Goal: Information Seeking & Learning: Learn about a topic

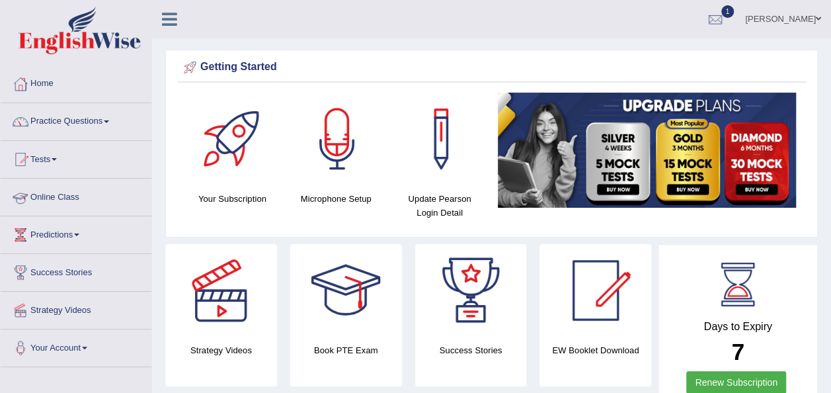
click at [70, 196] on link "Online Class" at bounding box center [76, 195] width 151 height 33
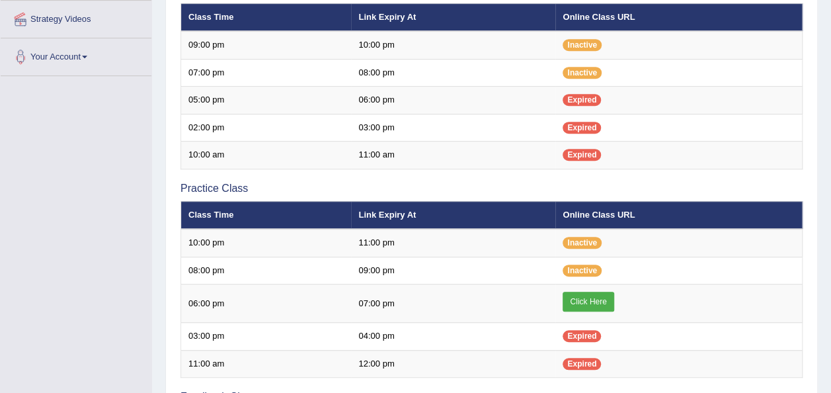
scroll to position [317, 0]
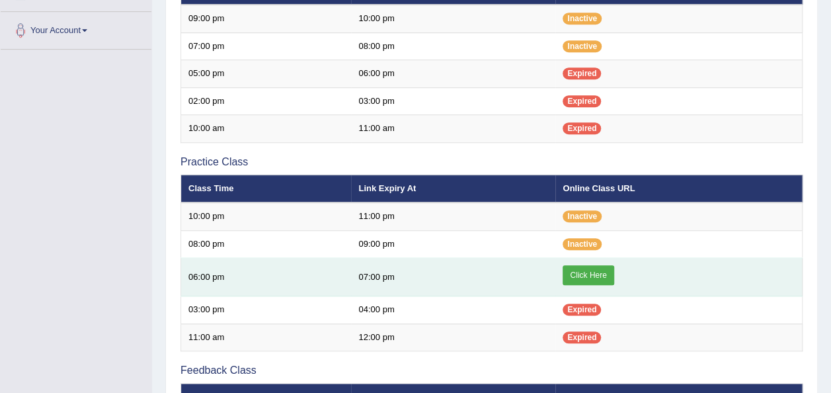
click at [594, 270] on link "Click Here" at bounding box center [588, 275] width 51 height 20
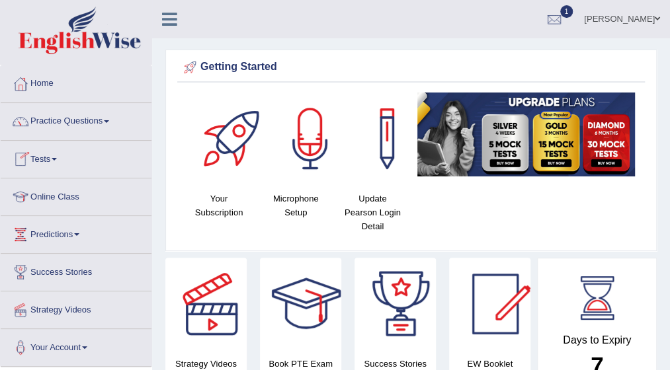
click at [65, 195] on link "Online Class" at bounding box center [76, 195] width 151 height 33
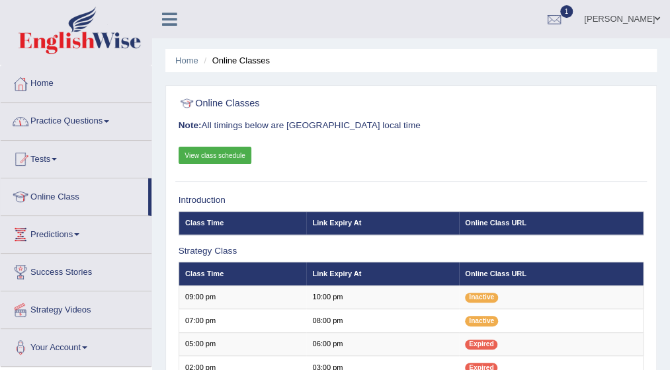
click at [106, 122] on link "Practice Questions" at bounding box center [76, 119] width 151 height 33
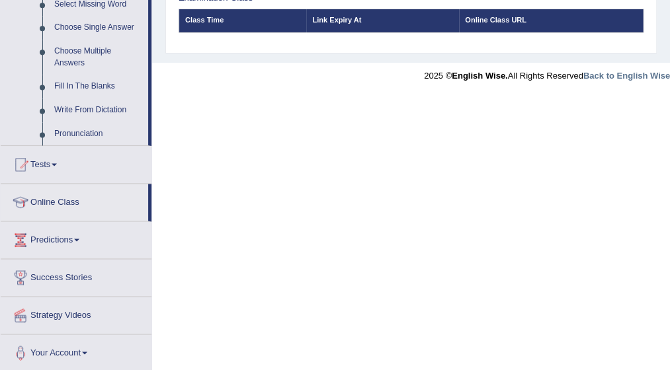
scroll to position [674, 0]
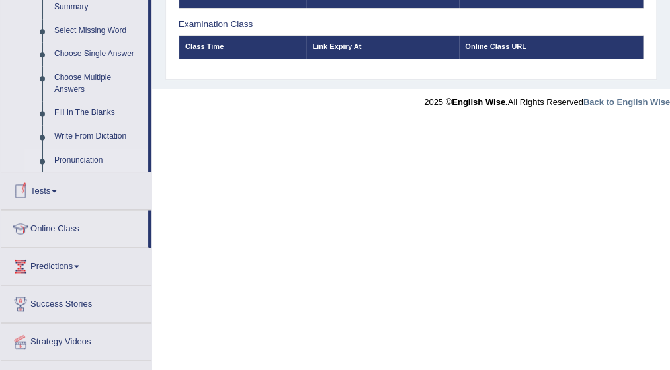
click at [77, 157] on link "Pronunciation" at bounding box center [98, 161] width 100 height 24
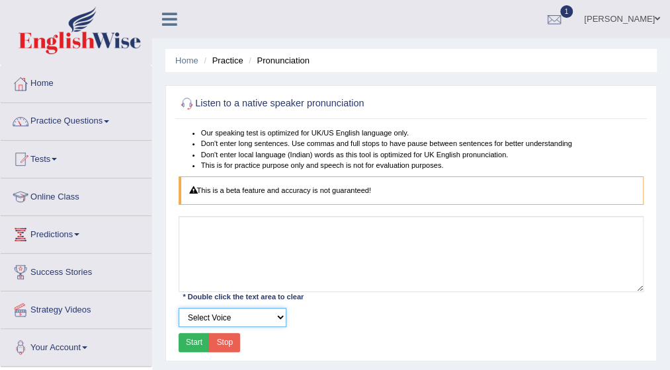
click at [281, 317] on select "Select Voice" at bounding box center [233, 317] width 108 height 19
click at [195, 342] on button "Start" at bounding box center [195, 342] width 32 height 19
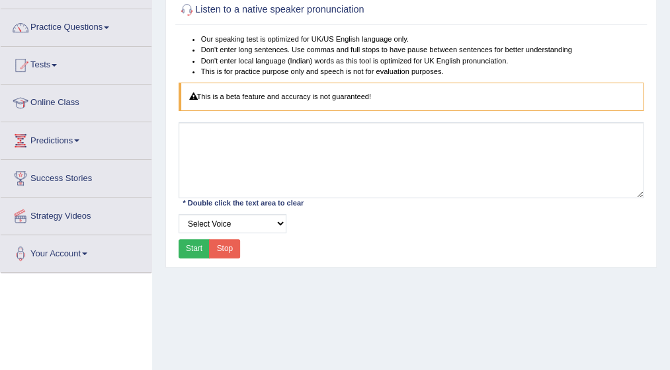
scroll to position [106, 0]
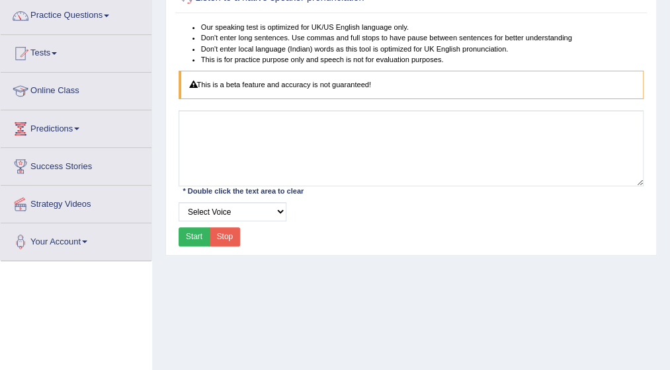
click at [190, 233] on button "Start" at bounding box center [195, 236] width 32 height 19
click at [190, 233] on div "Start Stop" at bounding box center [210, 236] width 62 height 19
drag, startPoint x: 190, startPoint y: 233, endPoint x: 155, endPoint y: 132, distance: 107.3
click at [155, 132] on div "Home Practice Pronunciation Listen to a native speaker pronunciation Our speaki…" at bounding box center [411, 224] width 518 height 661
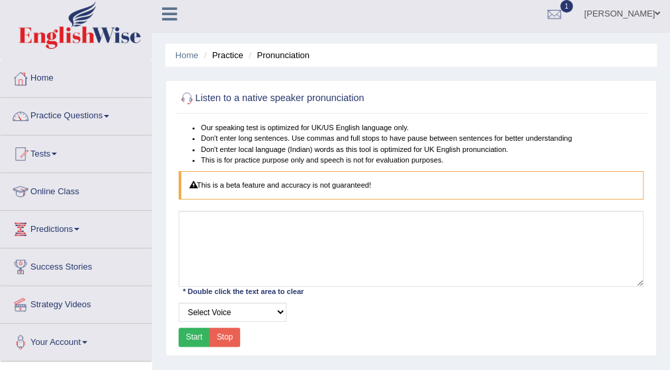
scroll to position [0, 0]
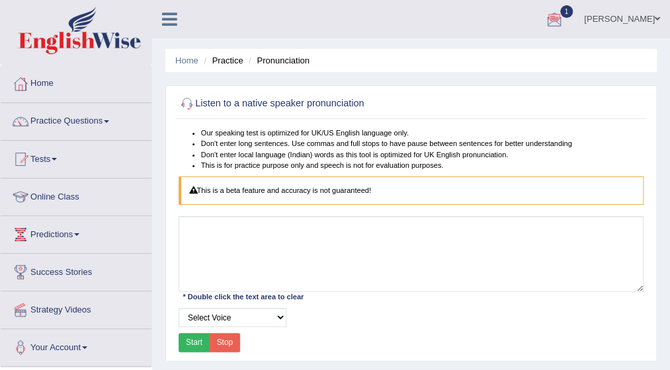
click at [564, 17] on div at bounding box center [554, 20] width 20 height 20
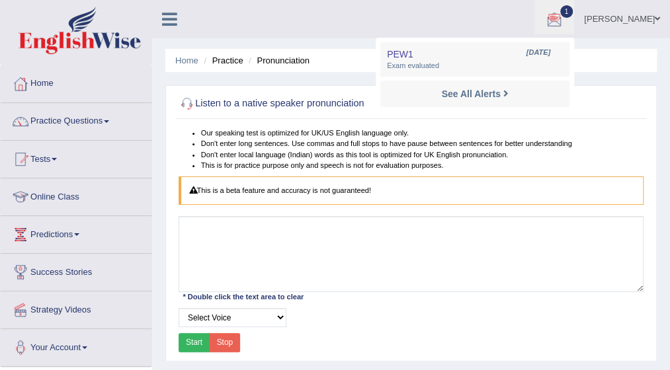
click at [564, 19] on div at bounding box center [554, 20] width 20 height 20
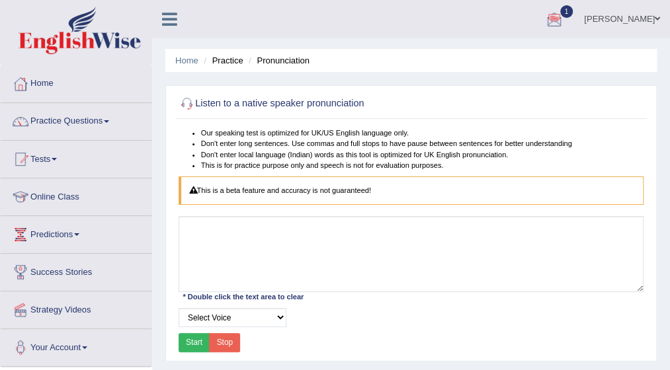
click at [574, 6] on link "1" at bounding box center [554, 17] width 40 height 34
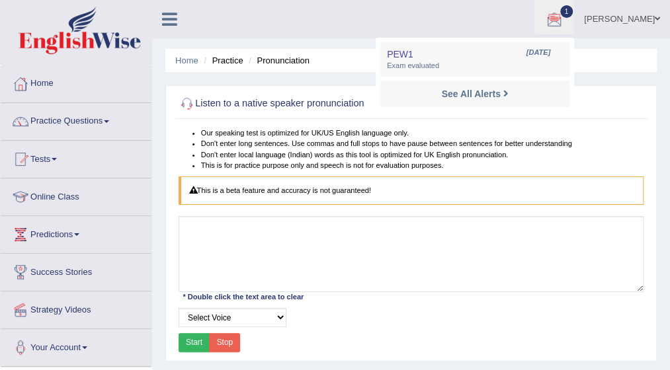
click at [574, 6] on link "1" at bounding box center [554, 17] width 40 height 34
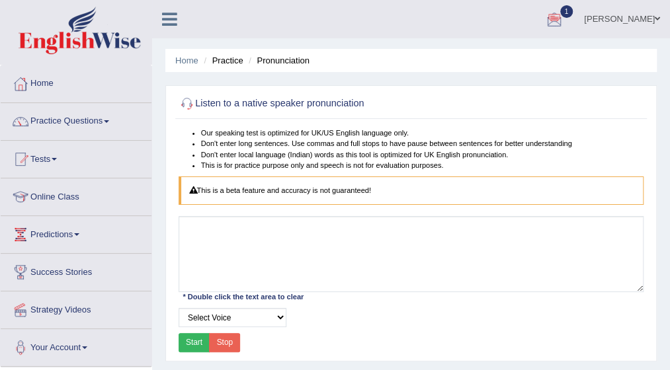
click at [574, 6] on link "1" at bounding box center [554, 17] width 40 height 34
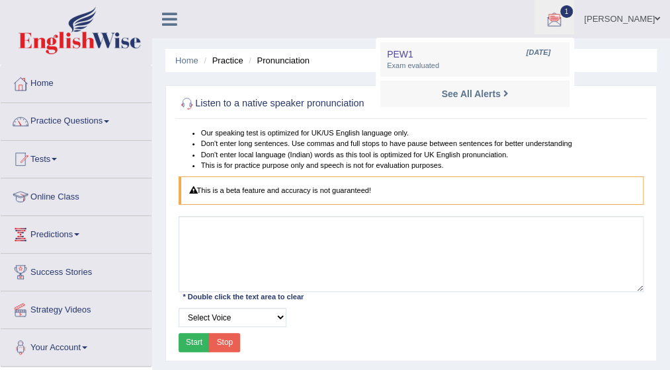
click at [574, 6] on link "1" at bounding box center [554, 17] width 40 height 34
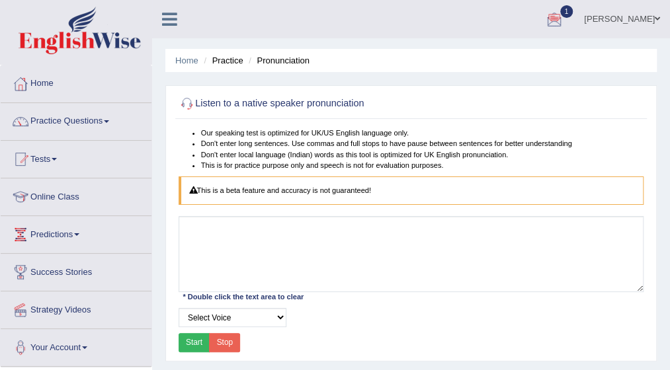
click at [574, 6] on link "1" at bounding box center [554, 17] width 40 height 34
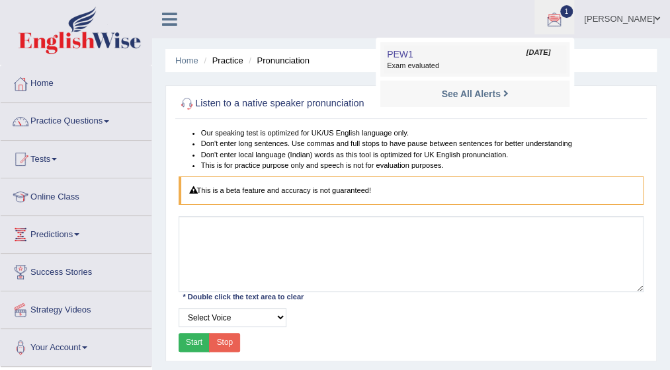
click at [425, 64] on span "Exam evaluated" at bounding box center [475, 66] width 176 height 11
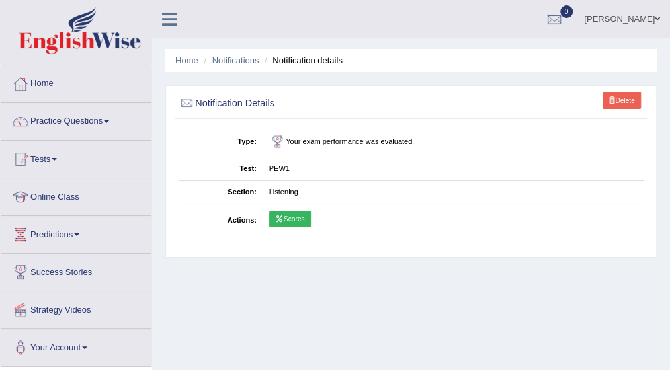
click at [289, 216] on link "Scores" at bounding box center [290, 219] width 42 height 17
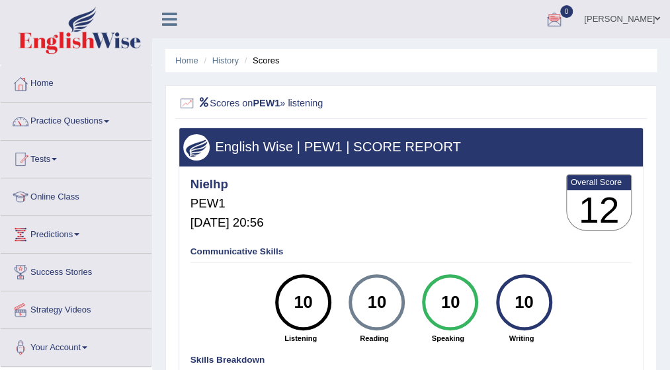
click at [109, 118] on link "Practice Questions" at bounding box center [76, 119] width 151 height 33
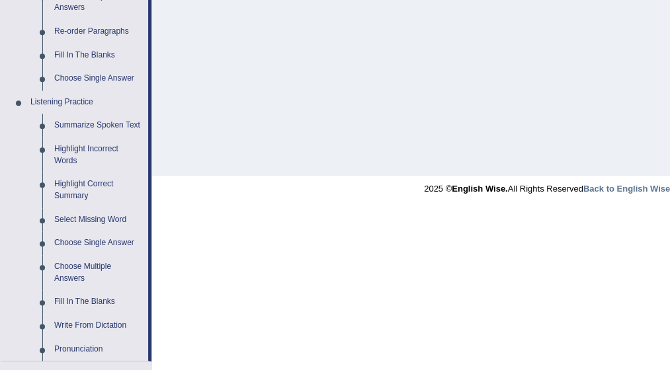
scroll to position [503, 0]
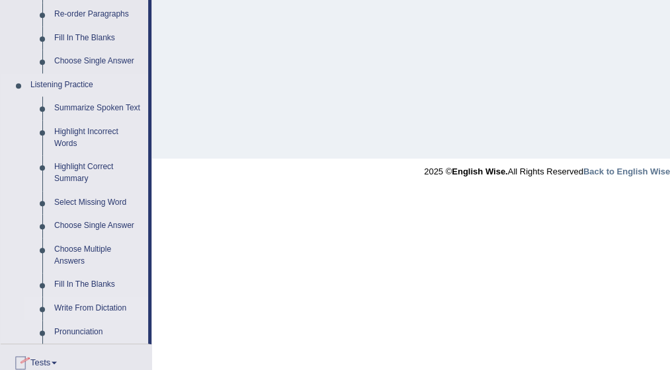
click at [75, 306] on link "Write From Dictation" at bounding box center [98, 309] width 100 height 24
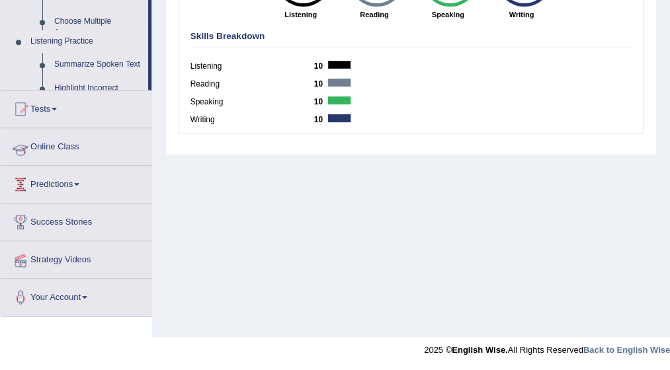
scroll to position [324, 0]
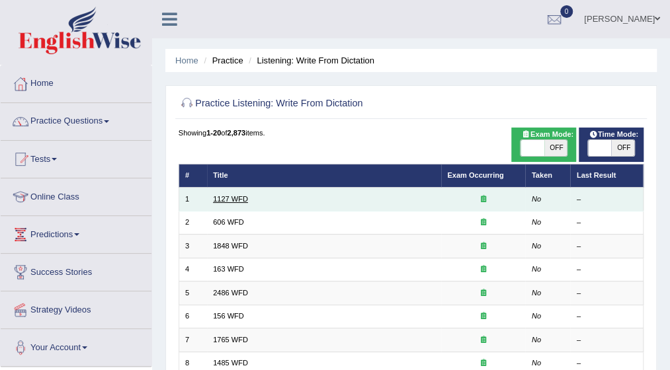
click at [224, 198] on link "1127 WFD" at bounding box center [230, 199] width 35 height 8
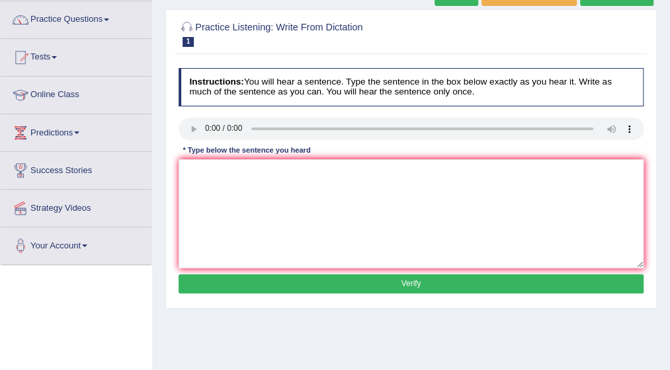
scroll to position [106, 0]
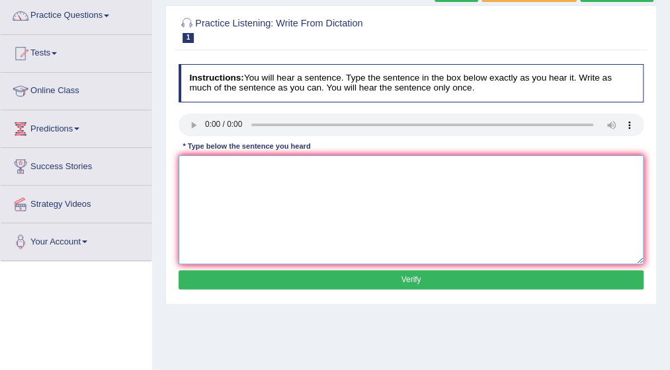
click at [192, 161] on textarea at bounding box center [412, 209] width 466 height 109
type textarea "a"
click at [254, 171] on textarea "A university degree" at bounding box center [412, 209] width 466 height 109
click at [316, 169] on textarea "A university degree is a requirements" at bounding box center [412, 209] width 466 height 109
type textarea "A university degree is a requirements to enter many profetions."
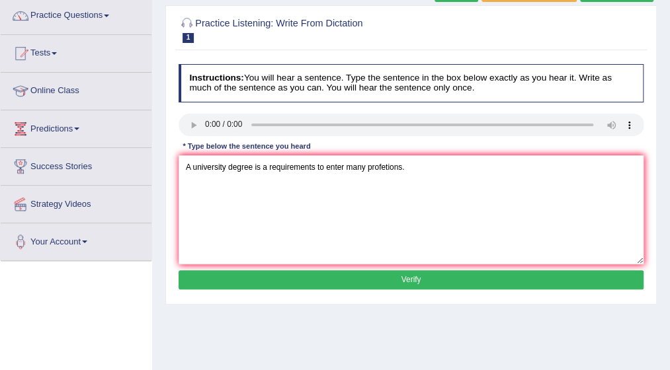
click at [398, 282] on button "Verify" at bounding box center [412, 279] width 466 height 19
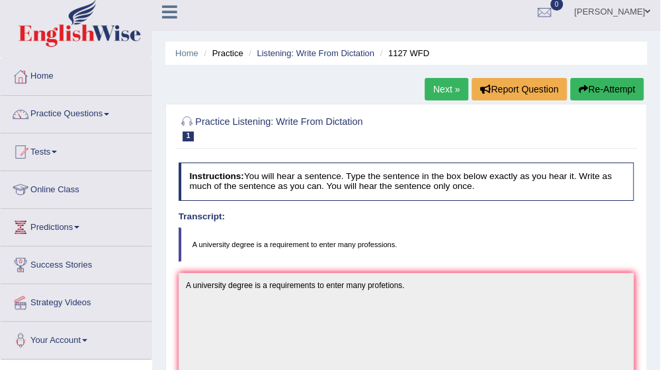
scroll to position [6, 0]
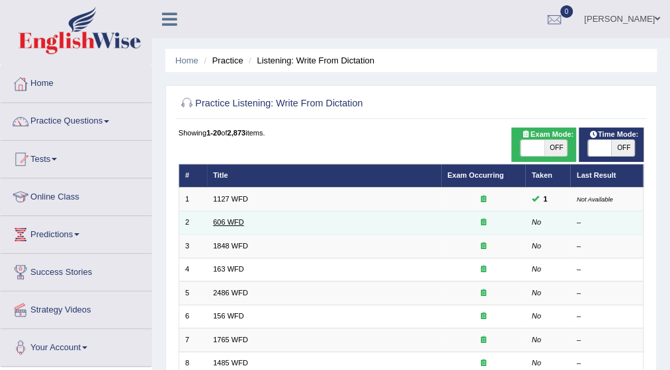
click at [228, 222] on link "606 WFD" at bounding box center [228, 222] width 31 height 8
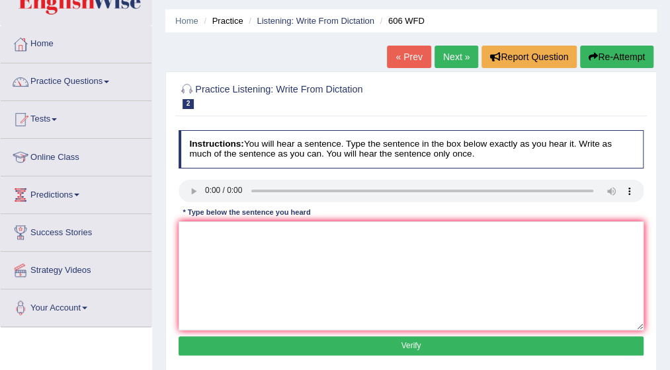
scroll to position [53, 0]
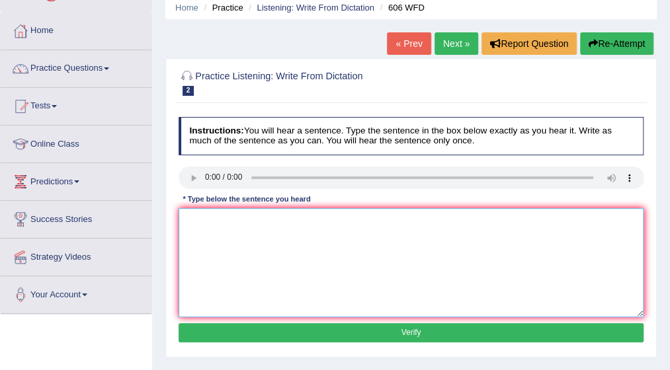
click at [206, 218] on textarea at bounding box center [412, 262] width 466 height 109
click at [200, 233] on textarea at bounding box center [412, 262] width 466 height 109
click at [213, 219] on textarea "student study" at bounding box center [412, 262] width 466 height 109
click at [247, 242] on textarea "student willstudy" at bounding box center [412, 262] width 466 height 109
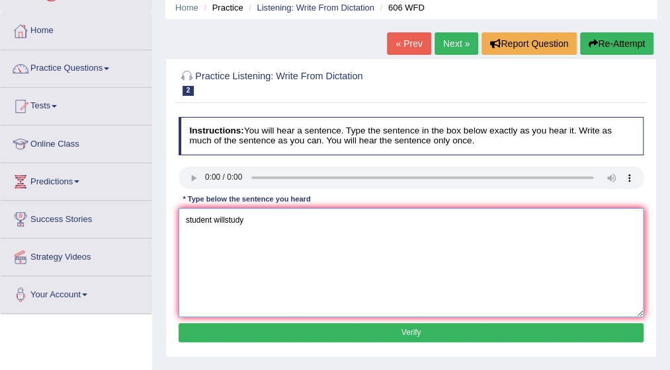
click at [226, 218] on textarea "student willstudy" at bounding box center [412, 262] width 466 height 109
click at [249, 223] on textarea "student will study" at bounding box center [412, 262] width 466 height 109
click at [295, 225] on textarea "student will study the language" at bounding box center [412, 262] width 466 height 109
click at [335, 213] on textarea "student will study the language and letters" at bounding box center [412, 262] width 466 height 109
click at [331, 225] on textarea "student will study the language and letter" at bounding box center [412, 262] width 466 height 109
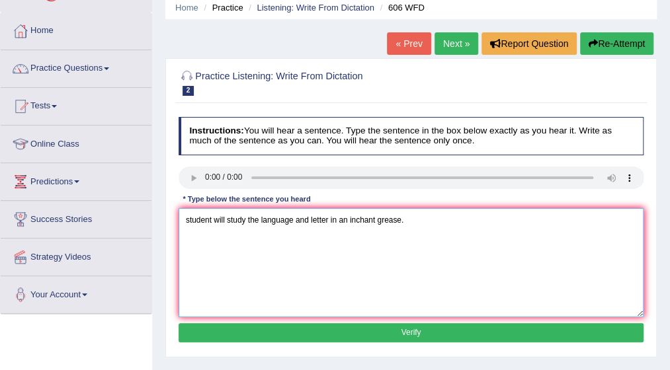
type textarea "student will study the language and letter in an inchant grease."
click at [405, 335] on button "Verify" at bounding box center [412, 332] width 466 height 19
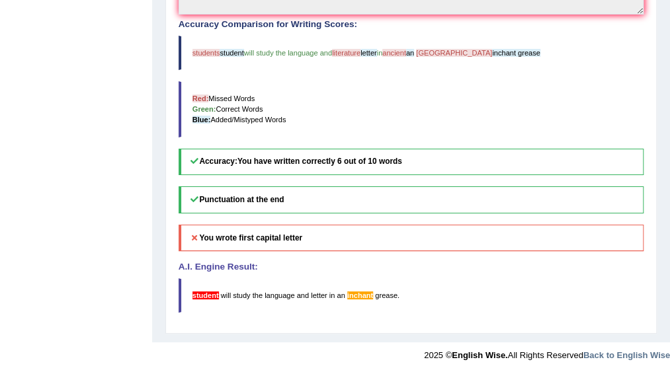
scroll to position [376, 0]
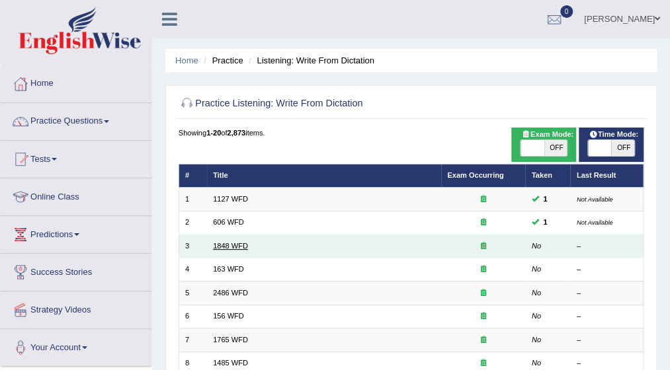
click at [226, 242] on link "1848 WFD" at bounding box center [230, 246] width 35 height 8
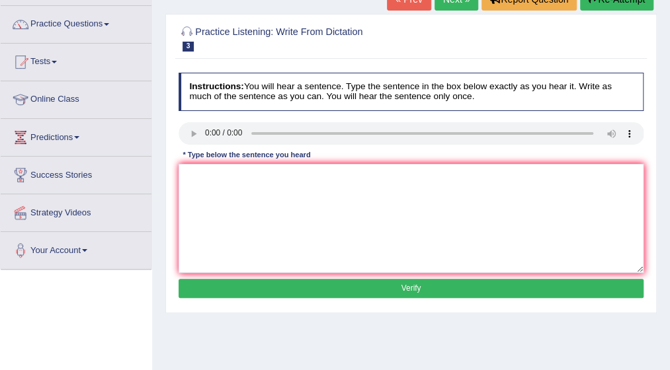
scroll to position [106, 0]
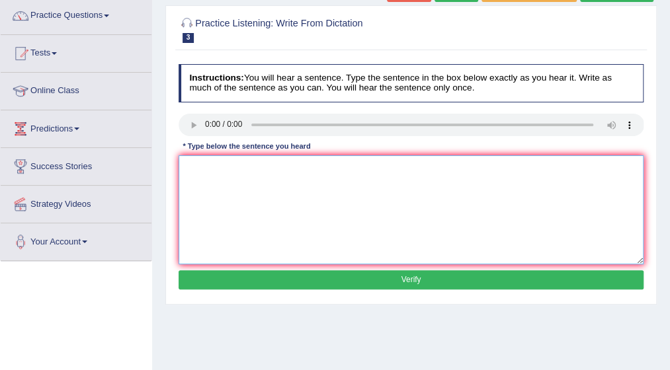
click at [217, 161] on textarea at bounding box center [412, 209] width 466 height 109
click at [227, 166] on textarea "Students are present there identification to inroll there" at bounding box center [412, 209] width 466 height 109
click at [229, 169] on textarea "Students are present there identification to inroll there" at bounding box center [412, 209] width 466 height 109
click at [281, 169] on textarea "Students must present there identification to inroll there" at bounding box center [412, 209] width 466 height 109
click at [285, 169] on textarea "Students must present there identification to inroll there" at bounding box center [412, 209] width 466 height 109
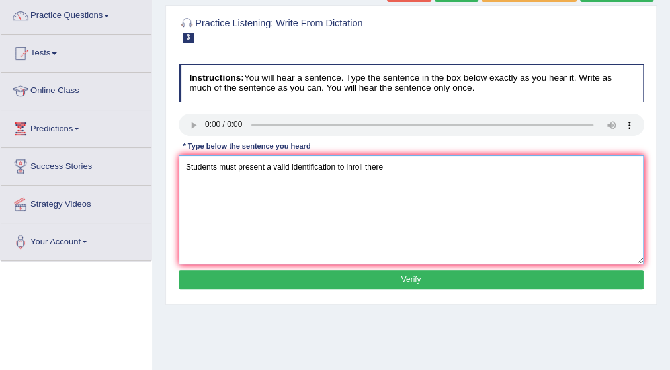
click at [385, 163] on textarea "Students must present a valid identification to inroll there" at bounding box center [412, 209] width 466 height 109
type textarea "Students must present a valid identification to inroll in this course."
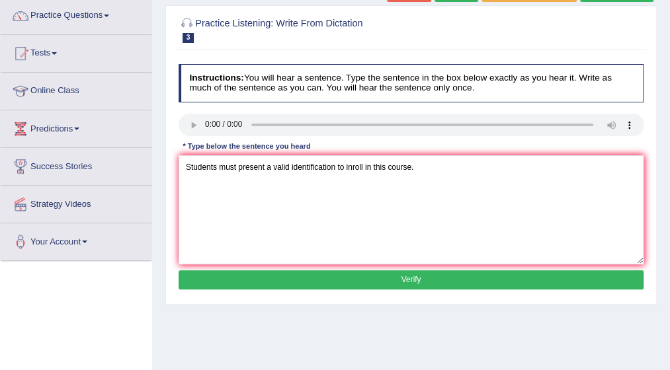
click at [419, 281] on button "Verify" at bounding box center [412, 279] width 466 height 19
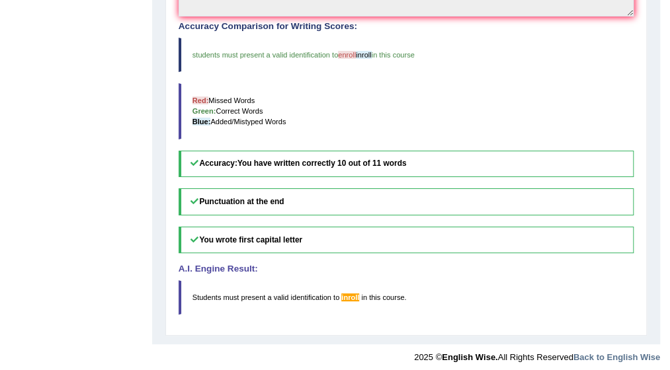
scroll to position [376, 0]
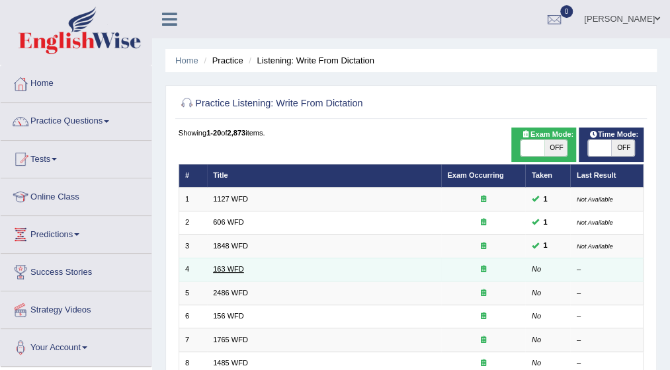
click at [224, 266] on link "163 WFD" at bounding box center [228, 269] width 31 height 8
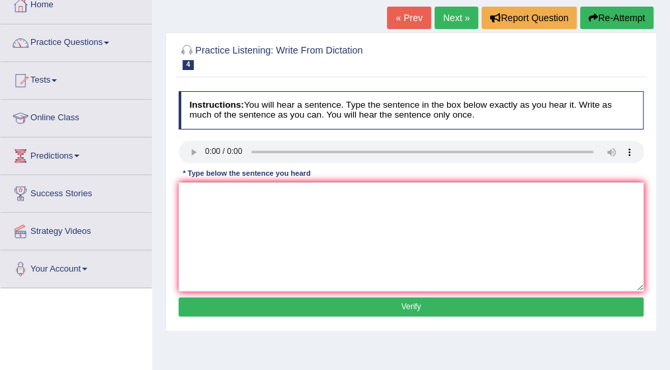
scroll to position [79, 0]
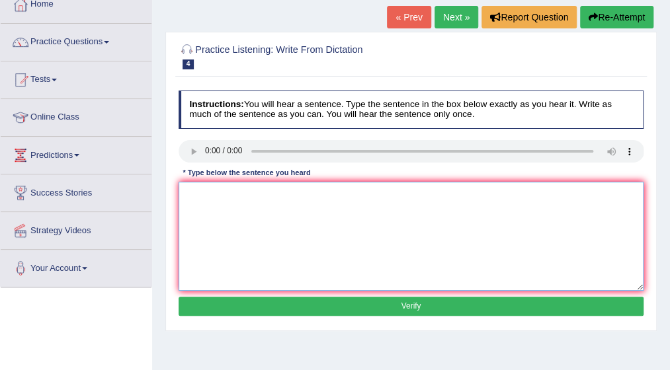
click at [189, 187] on textarea at bounding box center [412, 236] width 466 height 109
click at [283, 193] on textarea "A number of assignments is submitted to the conference." at bounding box center [412, 236] width 466 height 109
type textarea "A number of assignments will be submitted to the conference."
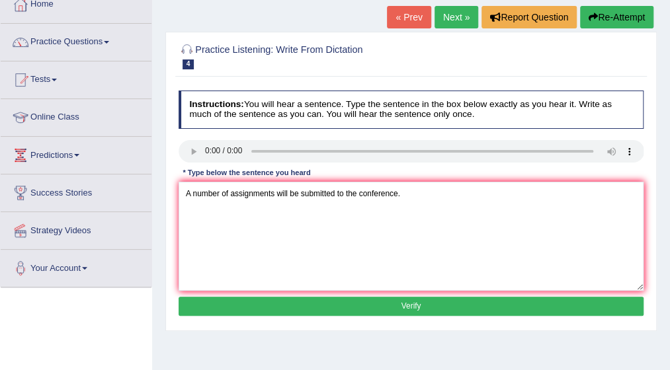
click at [417, 306] on button "Verify" at bounding box center [412, 306] width 466 height 19
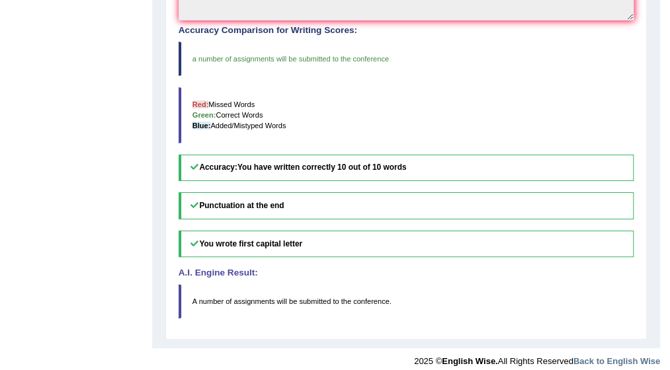
scroll to position [376, 0]
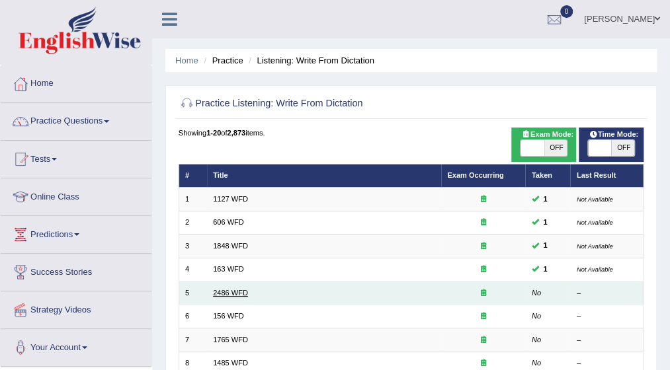
click at [231, 292] on link "2486 WFD" at bounding box center [230, 293] width 35 height 8
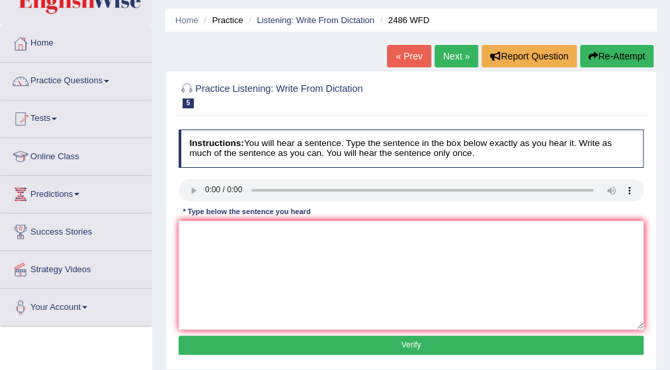
scroll to position [53, 0]
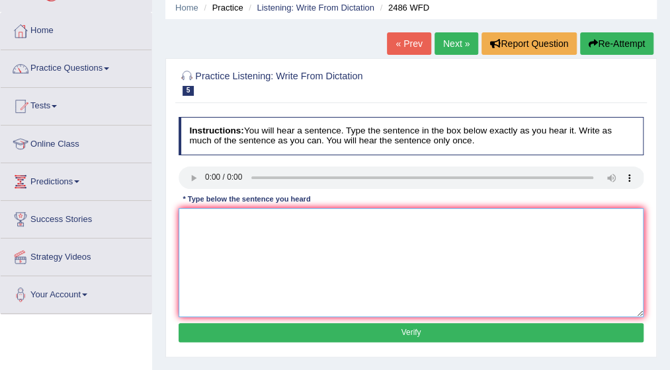
click at [231, 220] on textarea at bounding box center [412, 262] width 466 height 109
click at [188, 228] on textarea at bounding box center [412, 262] width 466 height 109
type textarea "i"
click at [248, 222] on textarea "It was quite clear" at bounding box center [412, 262] width 466 height 109
click at [194, 231] on textarea "It was quite clear" at bounding box center [412, 262] width 466 height 109
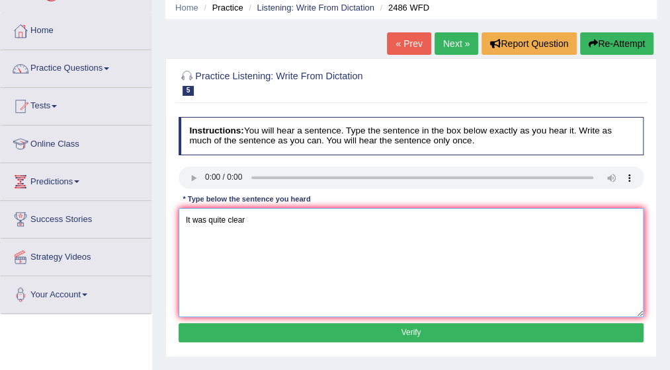
click at [196, 222] on textarea "It was quite clear" at bounding box center [412, 262] width 466 height 109
click at [241, 220] on textarea "It has quite clear" at bounding box center [412, 262] width 466 height 109
click at [244, 219] on textarea "It has quite clear" at bounding box center [412, 262] width 466 height 109
click at [272, 218] on textarea "It has quite clear that the facial expression" at bounding box center [412, 262] width 466 height 109
click at [269, 219] on textarea "It has quite clear that the facial expression" at bounding box center [412, 262] width 466 height 109
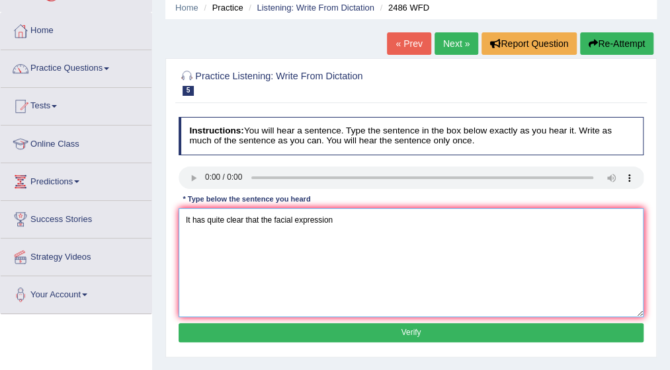
click at [269, 219] on textarea "It has quite clear that the facial expression" at bounding box center [412, 262] width 466 height 109
click at [275, 223] on textarea "It has quite clear that the facial expression" at bounding box center [412, 262] width 466 height 109
click at [271, 220] on textarea "It has quite clear that the facial expression" at bounding box center [412, 262] width 466 height 109
click at [335, 224] on textarea "It has quite clear that are facial expression" at bounding box center [412, 262] width 466 height 109
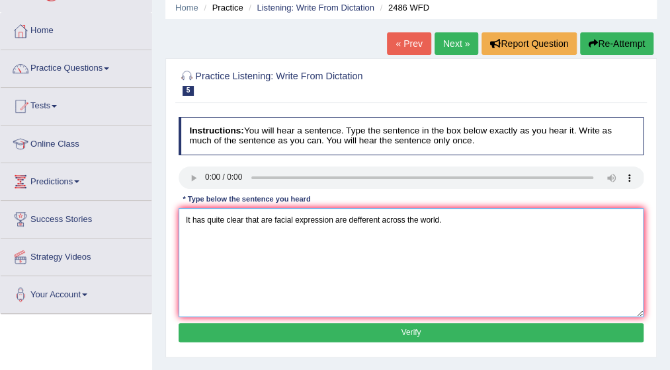
type textarea "It has quite clear that are facial expression are defferent across the world."
click at [397, 329] on button "Verify" at bounding box center [412, 332] width 466 height 19
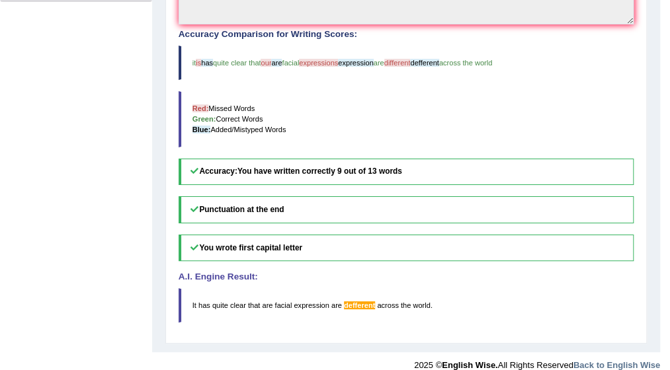
scroll to position [370, 0]
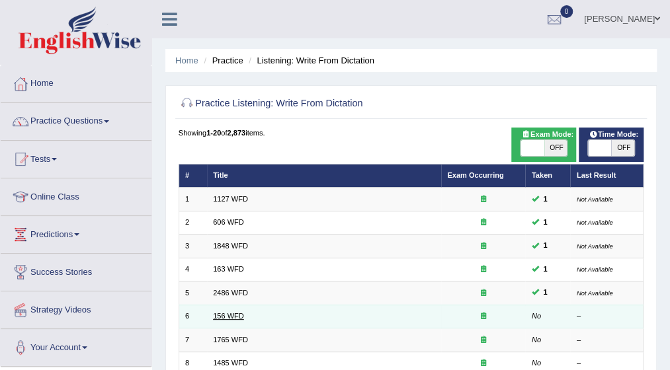
click at [229, 315] on link "156 WFD" at bounding box center [228, 316] width 31 height 8
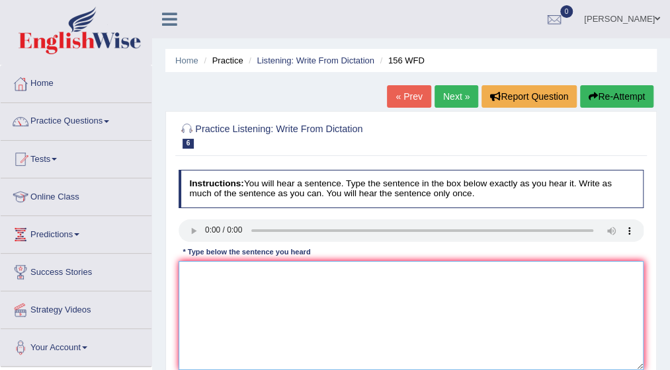
click at [216, 270] on textarea at bounding box center [412, 315] width 466 height 109
type textarea "a"
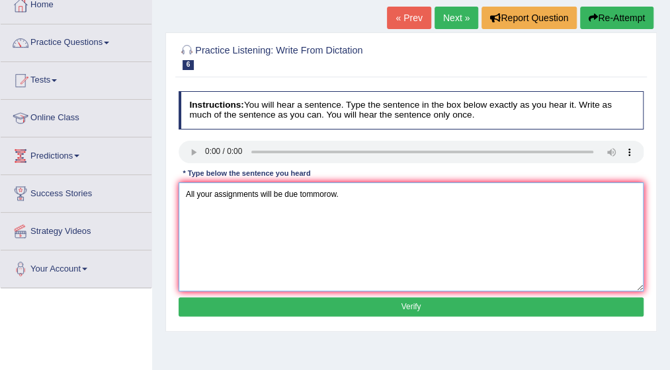
scroll to position [106, 0]
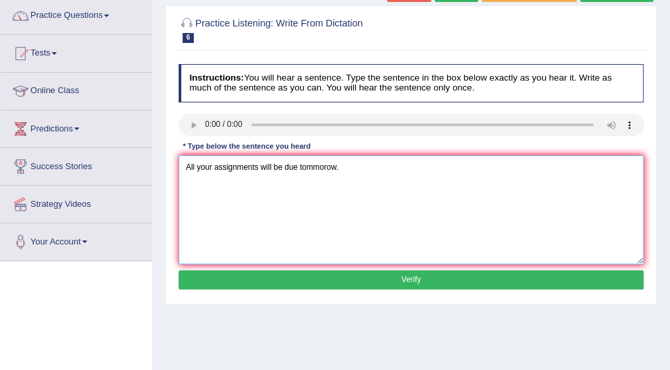
type textarea "All your assignments will be due tommorow."
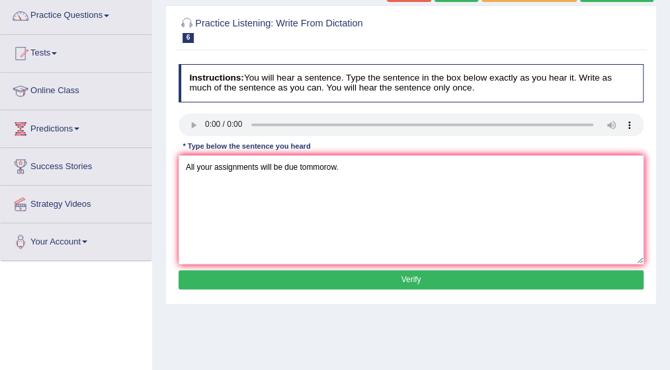
click at [430, 274] on button "Verify" at bounding box center [412, 279] width 466 height 19
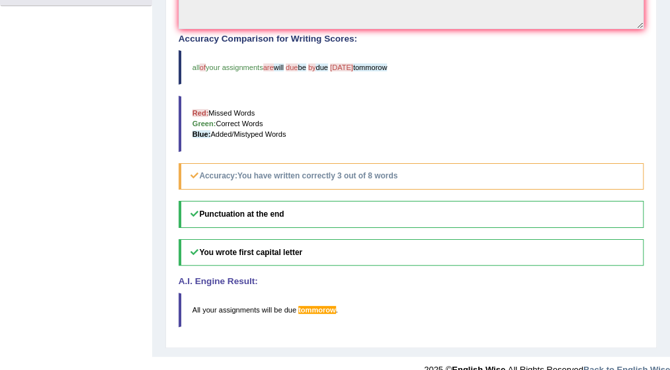
scroll to position [370, 0]
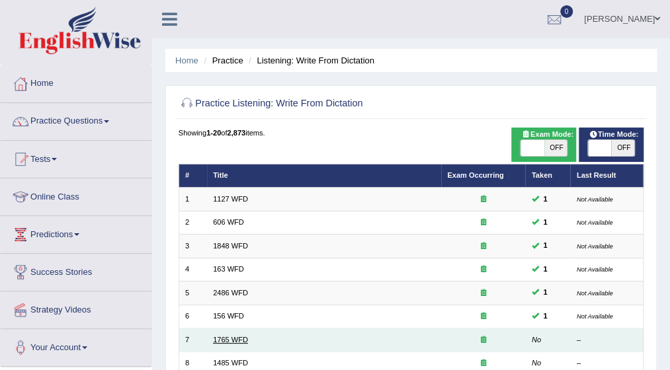
click at [240, 336] on link "1765 WFD" at bounding box center [230, 340] width 35 height 8
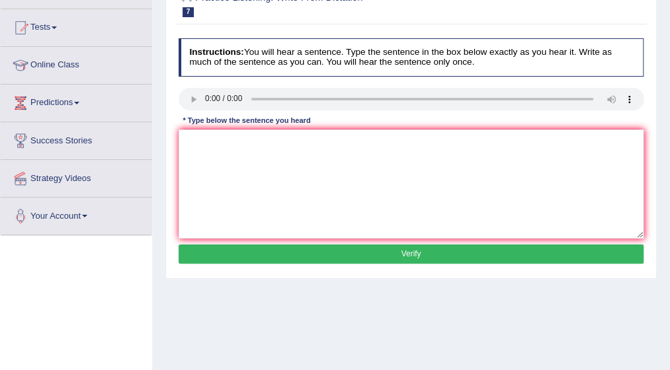
scroll to position [132, 0]
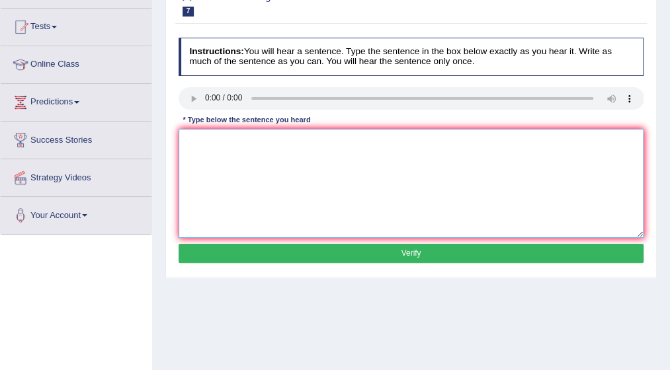
click at [200, 135] on textarea at bounding box center [412, 183] width 466 height 109
click at [194, 132] on textarea at bounding box center [412, 183] width 466 height 109
click at [249, 140] on textarea "Application form" at bounding box center [412, 183] width 466 height 109
click at [300, 141] on textarea "Application form for sharing accomodation" at bounding box center [412, 183] width 466 height 109
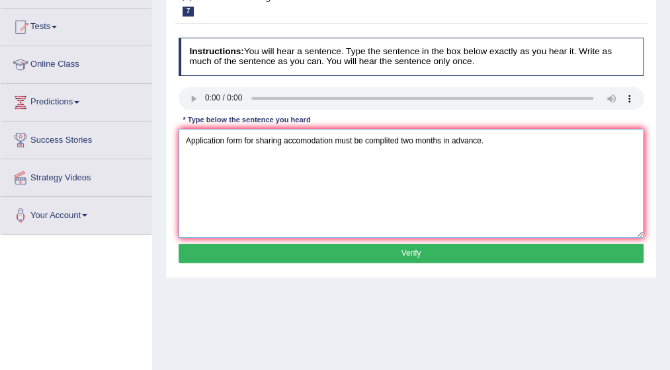
type textarea "Application form for sharing accomodation must be complited two months in advan…"
click at [414, 252] on button "Verify" at bounding box center [412, 253] width 466 height 19
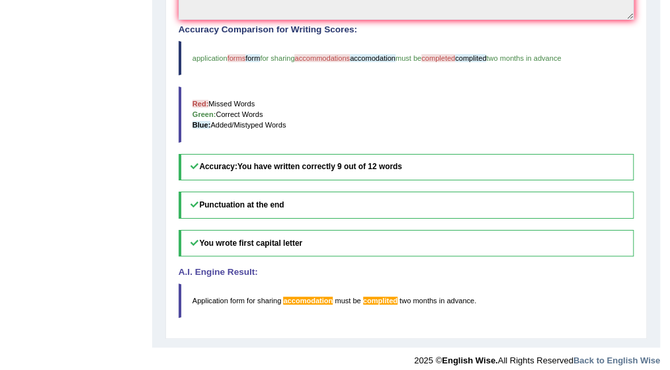
scroll to position [376, 0]
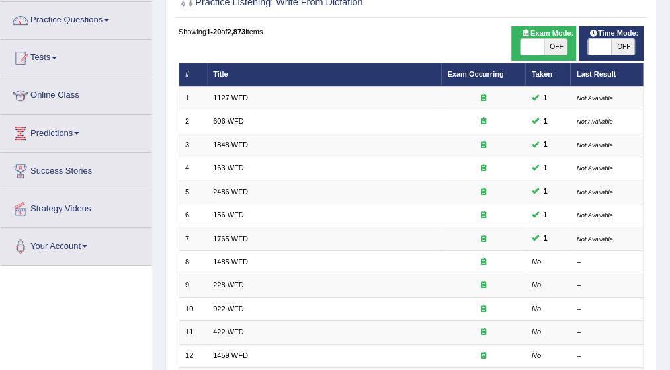
scroll to position [106, 0]
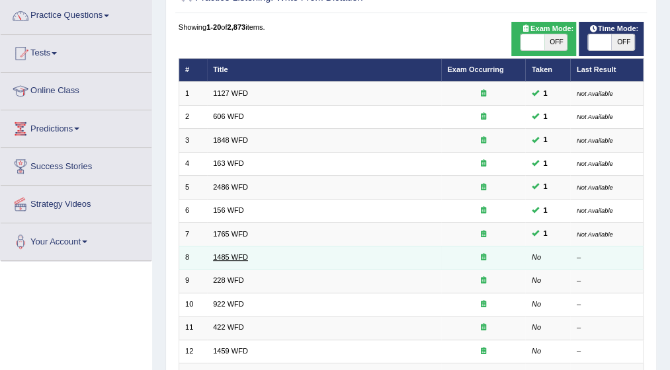
click at [222, 255] on link "1485 WFD" at bounding box center [230, 257] width 35 height 8
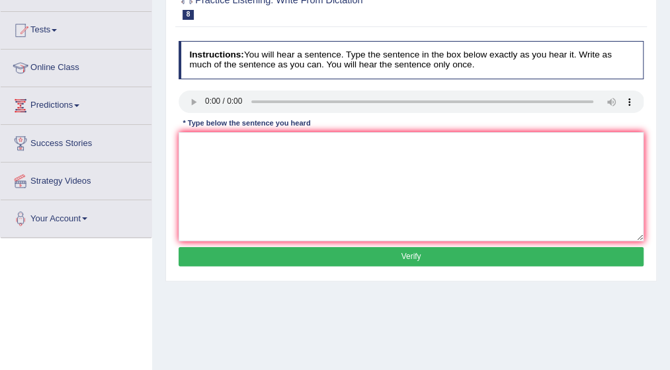
scroll to position [132, 0]
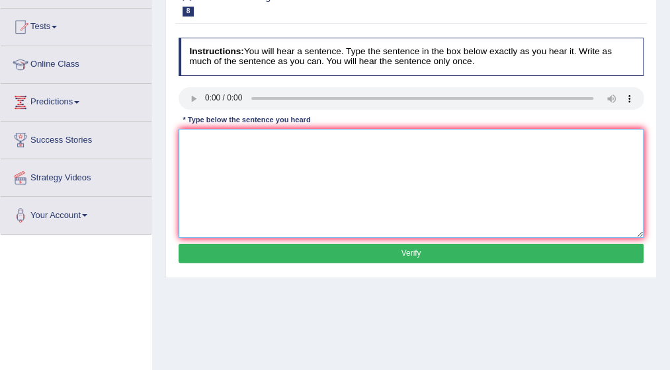
click at [206, 144] on textarea at bounding box center [412, 183] width 466 height 109
click at [189, 151] on textarea at bounding box center [412, 183] width 466 height 109
type textarea "c"
click at [232, 138] on textarea "Course work" at bounding box center [412, 183] width 466 height 109
click at [232, 138] on textarea "Course work keep the student to" at bounding box center [412, 183] width 466 height 109
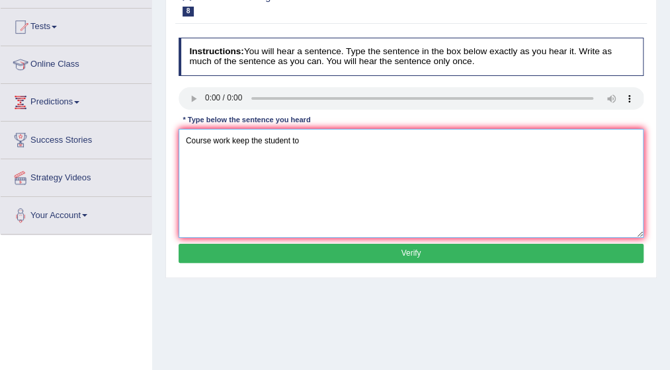
click at [298, 140] on textarea "Course work keep the student to" at bounding box center [412, 183] width 466 height 109
click at [261, 140] on textarea "Course work keep the student to exploit the subject." at bounding box center [412, 183] width 466 height 109
click at [278, 137] on textarea "Course work keep student to exploit the subject." at bounding box center [412, 183] width 466 height 109
type textarea "Course work keep student the chances to exploit the subject."
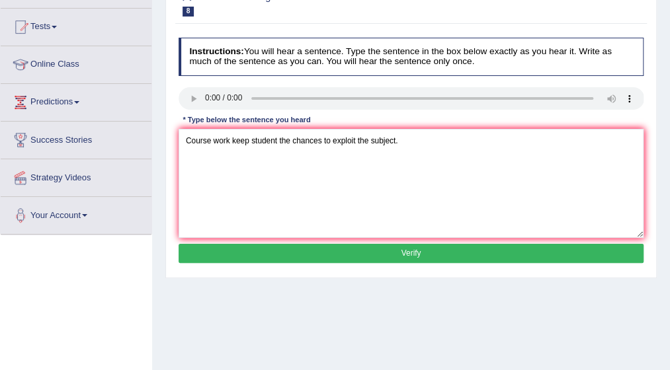
click at [398, 247] on button "Verify" at bounding box center [412, 253] width 466 height 19
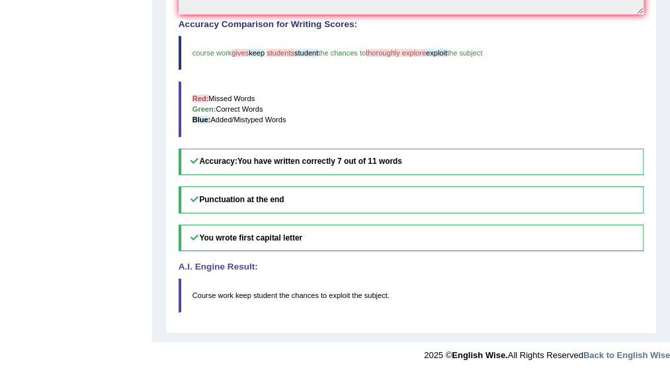
scroll to position [376, 0]
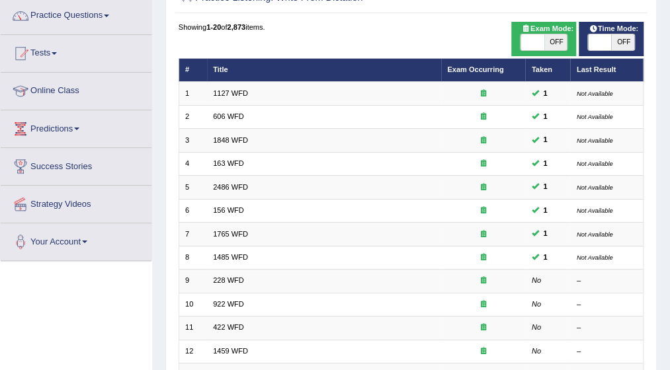
click at [669, 362] on div "Home Practice Listening: Write From Dictation Practice Listening: Write From Di…" at bounding box center [411, 259] width 518 height 731
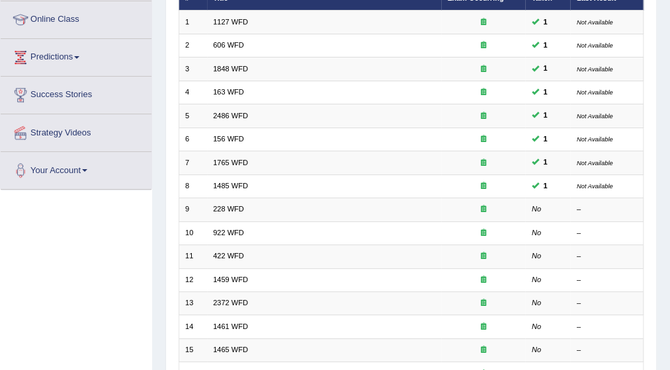
scroll to position [185, 0]
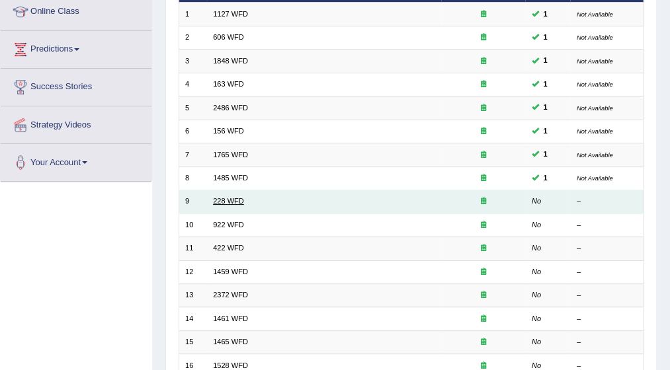
click at [233, 198] on link "228 WFD" at bounding box center [228, 201] width 31 height 8
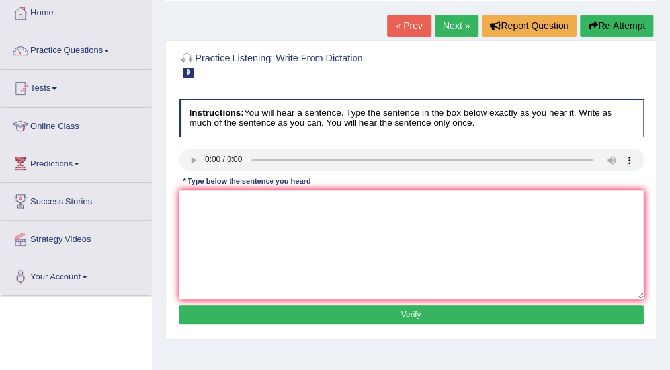
scroll to position [79, 0]
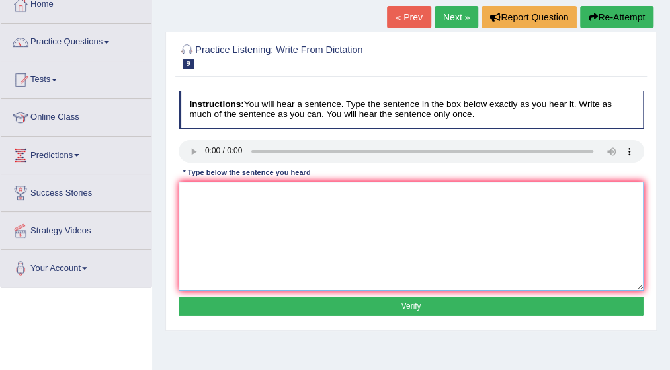
click at [255, 199] on textarea at bounding box center [412, 236] width 466 height 109
click at [255, 199] on textarea "Computer science" at bounding box center [412, 236] width 466 height 109
click at [251, 194] on textarea "Computer science" at bounding box center [412, 236] width 466 height 109
type textarea "Computer science has become a popular degree course."
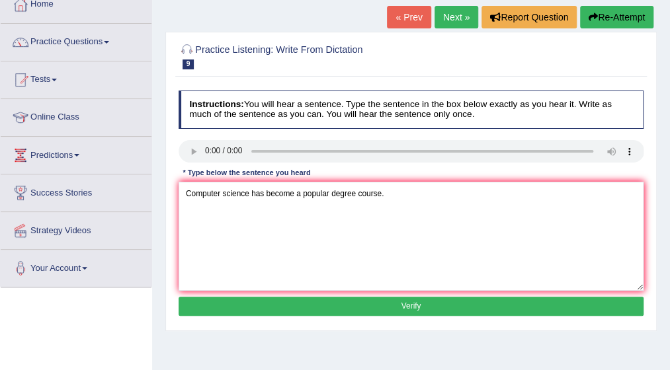
click at [401, 302] on button "Verify" at bounding box center [412, 306] width 466 height 19
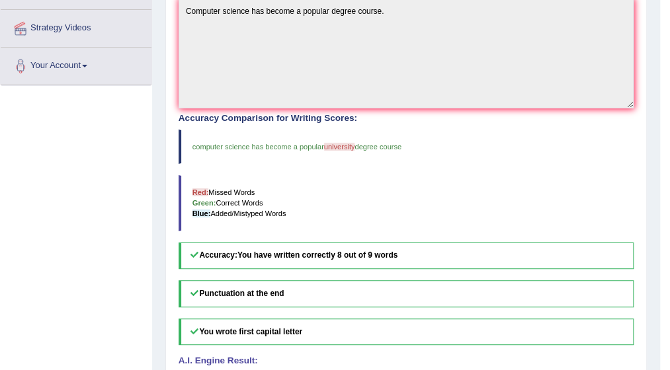
scroll to position [291, 0]
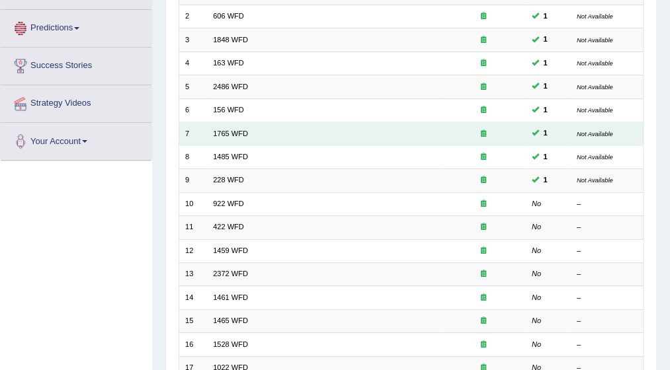
scroll to position [185, 0]
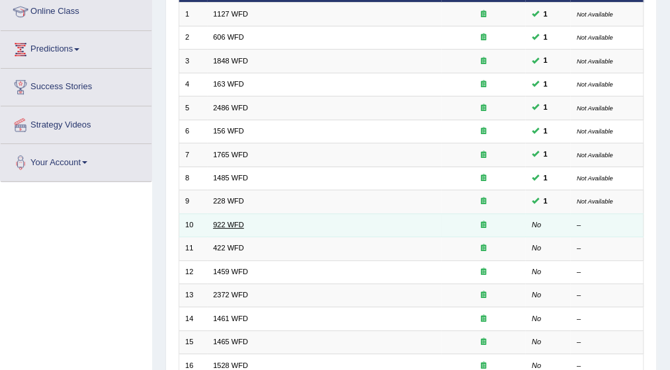
click at [229, 224] on link "922 WFD" at bounding box center [228, 225] width 31 height 8
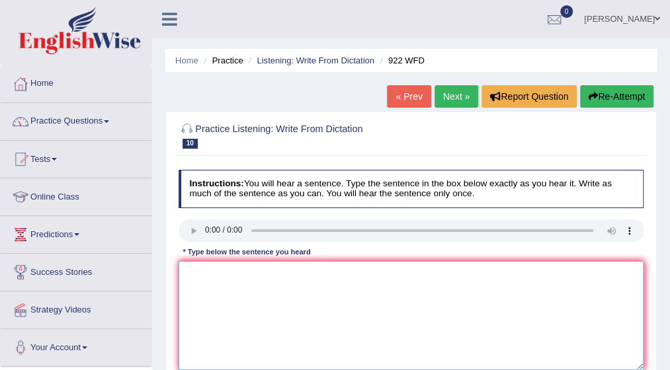
click at [195, 270] on textarea at bounding box center [412, 315] width 466 height 109
click at [201, 290] on textarea at bounding box center [412, 315] width 466 height 109
click at [259, 272] on textarea "Students intending to conference must be regester first." at bounding box center [412, 315] width 466 height 109
click at [284, 274] on textarea "Students intending to attend conference must be regester first." at bounding box center [412, 315] width 466 height 109
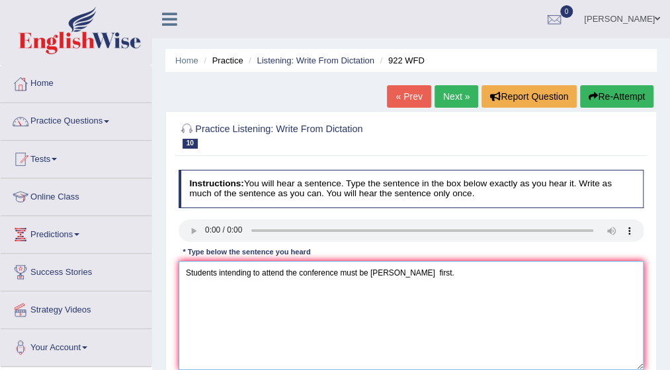
click at [366, 276] on textarea "Students intending to attend the conference must be regester first." at bounding box center [412, 315] width 466 height 109
click at [372, 273] on textarea "Students intending to attend the conference must be regester first." at bounding box center [412, 315] width 466 height 109
click at [368, 272] on textarea "Students intending to attend the conference must be regester first." at bounding box center [412, 315] width 466 height 109
click at [391, 270] on textarea "Students intending to attend the conference must regester first." at bounding box center [412, 315] width 466 height 109
click at [360, 272] on textarea "Students intending to attend the conference must regester first." at bounding box center [412, 315] width 466 height 109
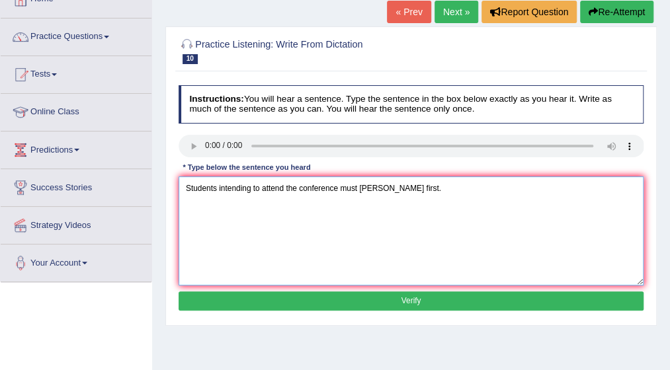
scroll to position [106, 0]
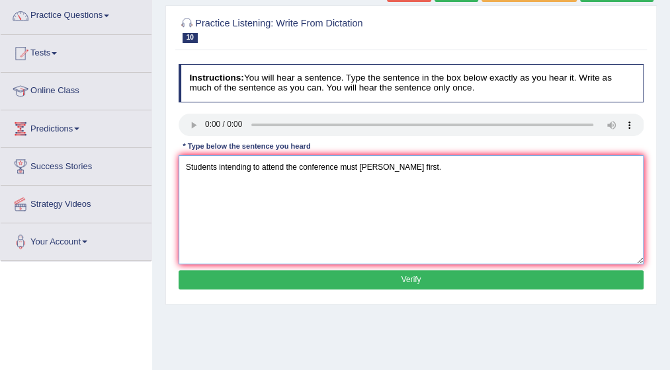
type textarea "Students intending to attend the conference must regester first."
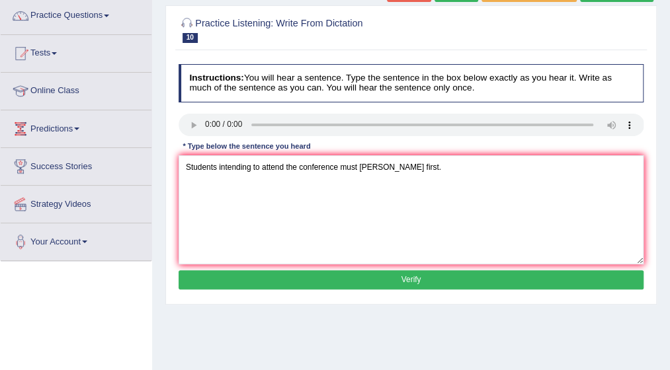
click at [419, 277] on button "Verify" at bounding box center [412, 279] width 466 height 19
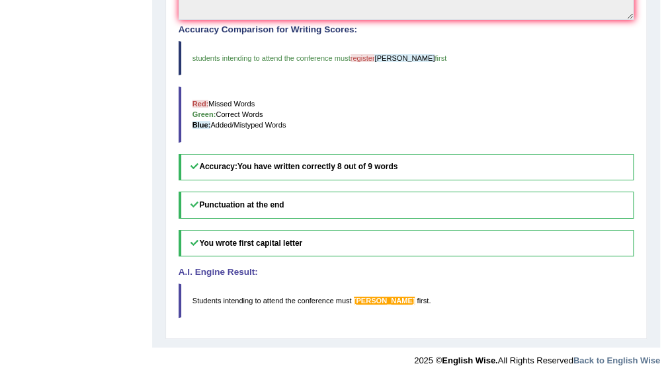
scroll to position [376, 0]
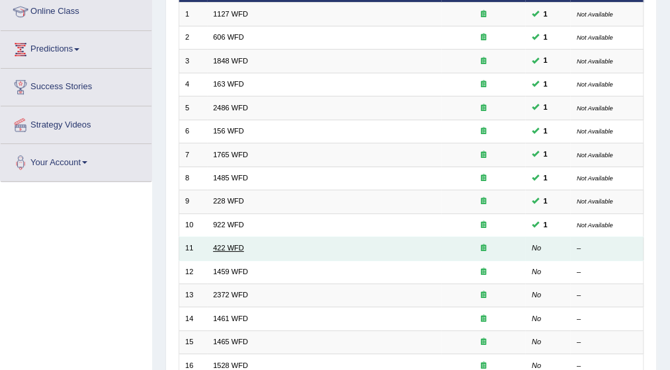
click at [229, 244] on link "422 WFD" at bounding box center [228, 248] width 31 height 8
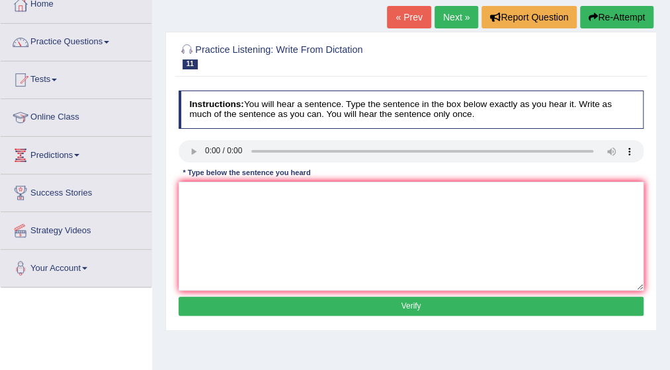
scroll to position [106, 0]
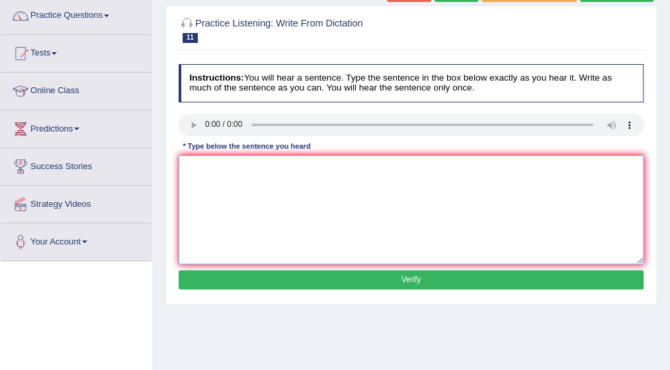
click at [200, 168] on textarea at bounding box center [412, 209] width 466 height 109
click at [258, 167] on textarea "The most emportant of this argument is missing." at bounding box center [412, 209] width 466 height 109
click at [348, 167] on textarea "The most emportant details of this argument is missing." at bounding box center [412, 209] width 466 height 109
click at [290, 167] on textarea "The most emportant details of this argument are missing." at bounding box center [412, 209] width 466 height 109
click at [288, 165] on textarea "The most emportant details of this argument are missing." at bounding box center [412, 209] width 466 height 109
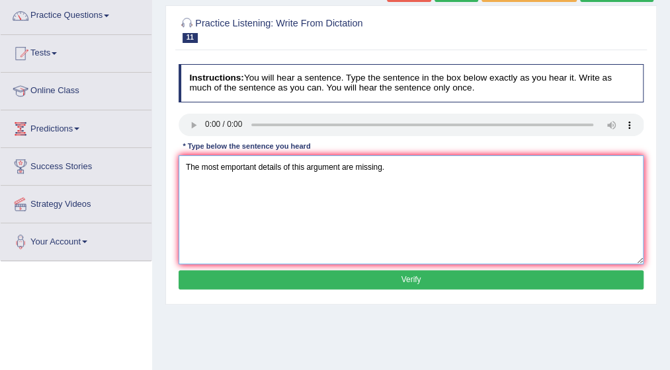
click at [297, 162] on textarea "The most emportant details of this argument are missing." at bounding box center [412, 209] width 466 height 109
click at [292, 167] on textarea "The most emportant details of this argument are missing." at bounding box center [412, 209] width 466 height 109
type textarea "The most emportant details in this argument are missing."
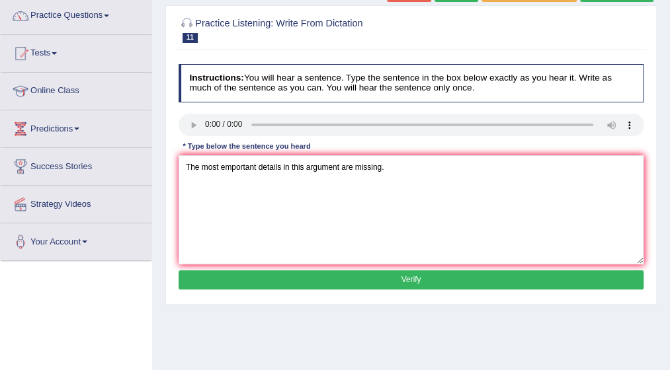
click at [409, 283] on button "Verify" at bounding box center [412, 279] width 466 height 19
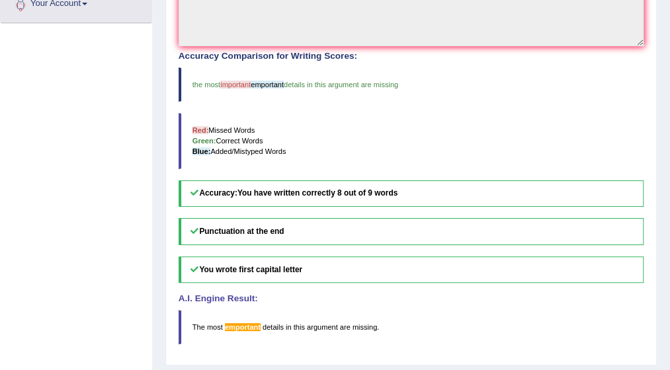
scroll to position [370, 0]
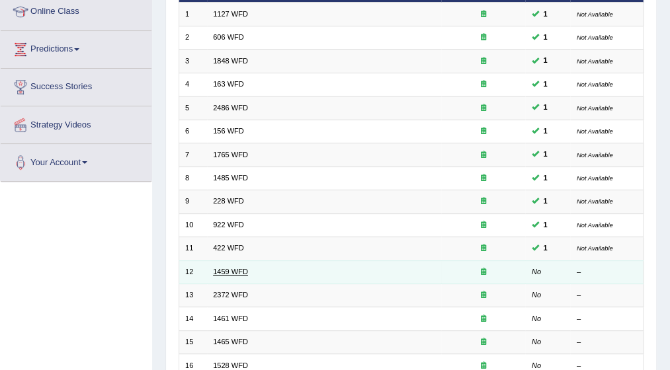
click at [225, 268] on link "1459 WFD" at bounding box center [230, 272] width 35 height 8
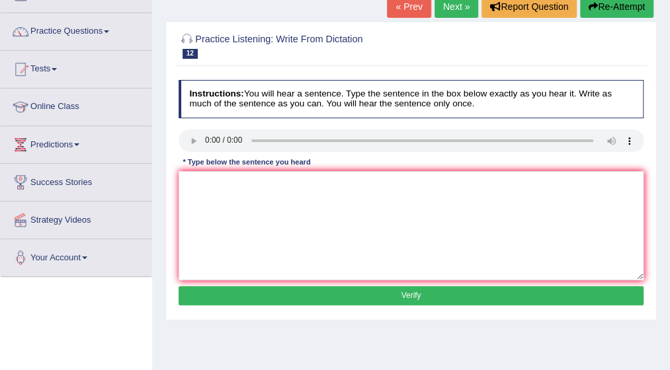
scroll to position [106, 0]
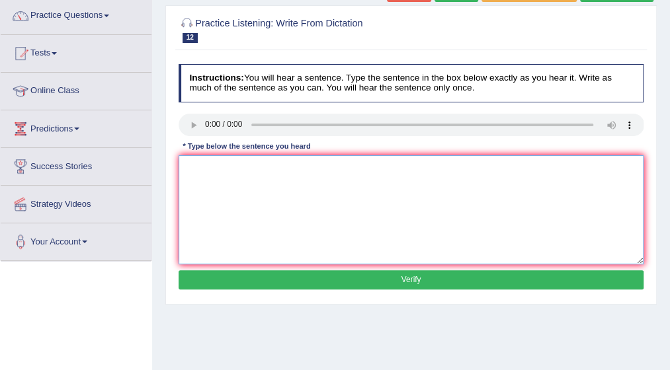
click at [209, 169] on textarea at bounding box center [412, 209] width 466 height 109
click at [208, 169] on textarea at bounding box center [412, 209] width 466 height 109
click at [288, 166] on textarea "All procedure and expirement" at bounding box center [412, 209] width 466 height 109
click at [234, 167] on textarea "All expirement and procedure" at bounding box center [412, 209] width 466 height 109
click at [294, 166] on textarea "All expirements and procedure" at bounding box center [412, 209] width 466 height 109
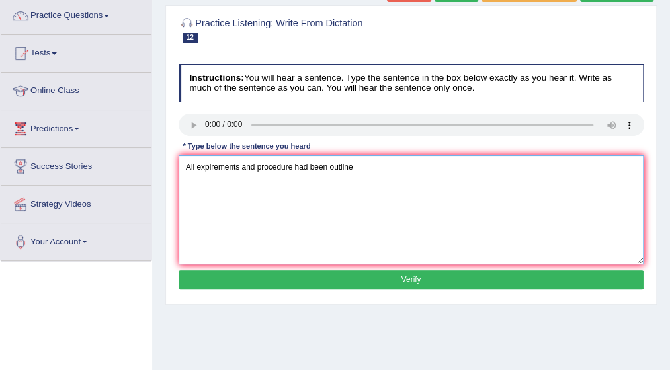
click at [352, 166] on textarea "All expirements and procedure had been outline" at bounding box center [412, 209] width 466 height 109
click at [401, 167] on textarea "All expirements and procedure had been outline in the laburatury manual" at bounding box center [412, 209] width 466 height 109
click at [436, 166] on textarea "All expirements and procedure had been outline in the laburatory manual" at bounding box center [412, 209] width 466 height 109
click at [442, 165] on textarea "All expirements and procedure had been outline in the laburatory manual" at bounding box center [412, 209] width 466 height 109
type textarea "All expirements and procedure had been outline in the laburatory manual."
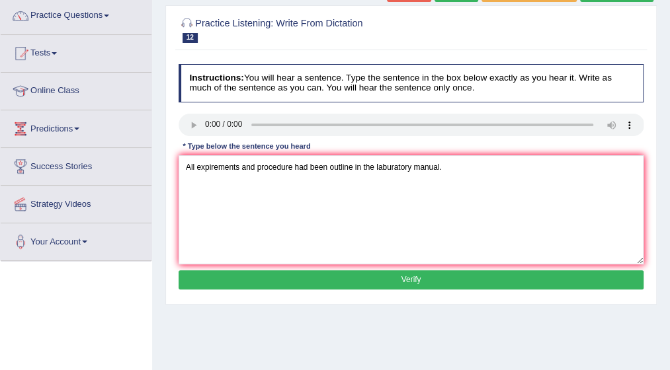
click at [414, 274] on button "Verify" at bounding box center [412, 279] width 466 height 19
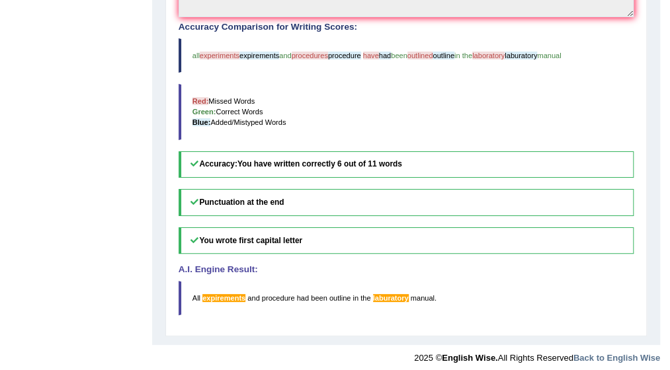
scroll to position [376, 0]
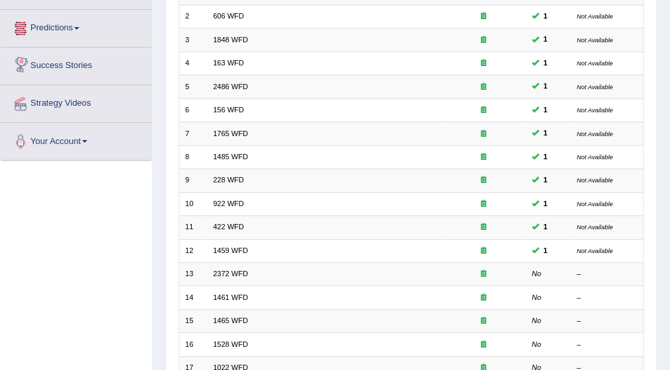
scroll to position [185, 0]
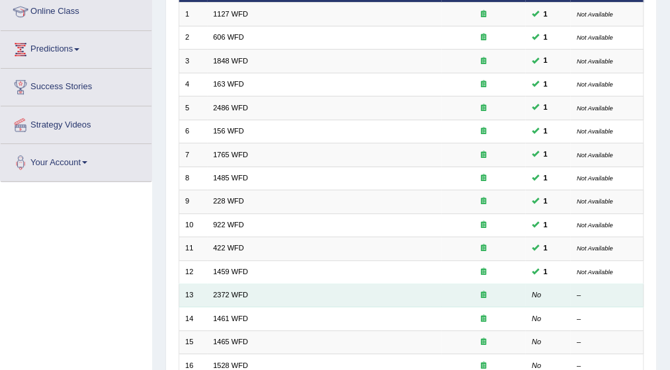
click at [471, 290] on div at bounding box center [483, 295] width 72 height 11
click at [418, 295] on td "2372 WFD" at bounding box center [324, 295] width 234 height 23
click at [414, 289] on td "2372 WFD" at bounding box center [324, 295] width 234 height 23
click at [239, 294] on link "2372 WFD" at bounding box center [230, 295] width 35 height 8
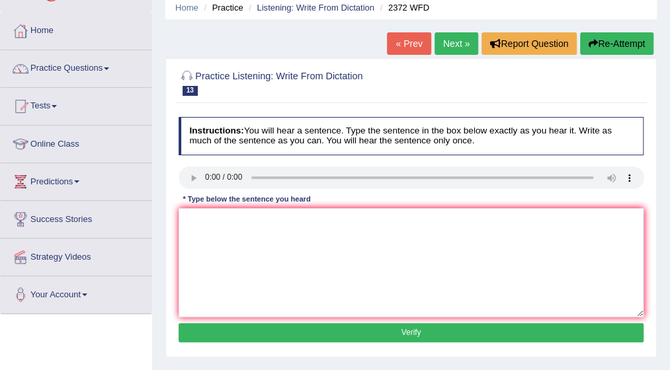
scroll to position [79, 0]
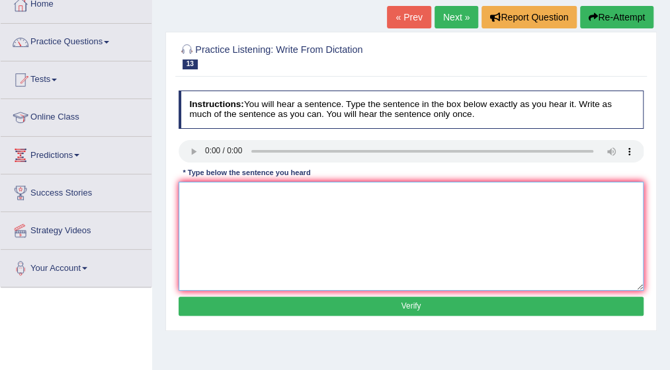
click at [200, 194] on textarea at bounding box center [412, 236] width 466 height 109
click at [249, 200] on textarea "We must hand our assignments" at bounding box center [412, 236] width 466 height 109
click at [292, 195] on textarea "We must hand in assignments" at bounding box center [412, 236] width 466 height 109
click at [243, 191] on textarea "We must hand in assignments by the end of semister." at bounding box center [412, 236] width 466 height 109
click at [349, 194] on textarea "We must hand in our assignments by the end of semister." at bounding box center [412, 236] width 466 height 109
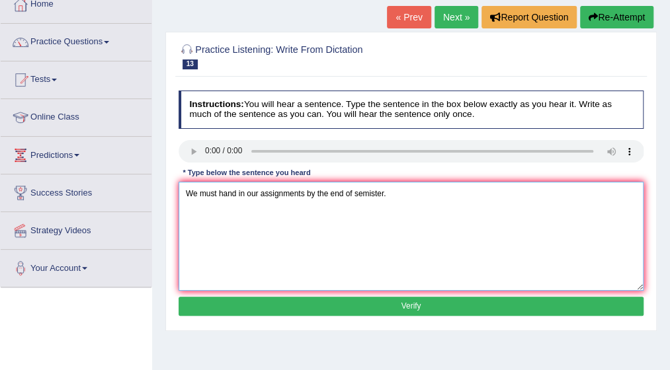
click at [352, 194] on textarea "We must hand in our assignments by the end of semister." at bounding box center [412, 236] width 466 height 109
click at [303, 192] on textarea "We must hand in our assignments by the end of this semister." at bounding box center [412, 236] width 466 height 109
type textarea "We must hand in our assignment by the end of this semister."
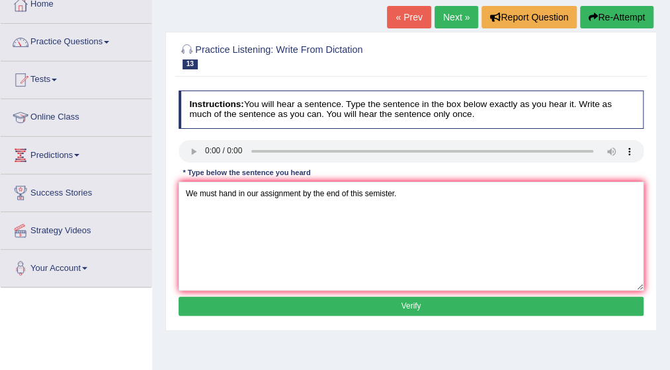
click at [406, 302] on button "Verify" at bounding box center [412, 306] width 466 height 19
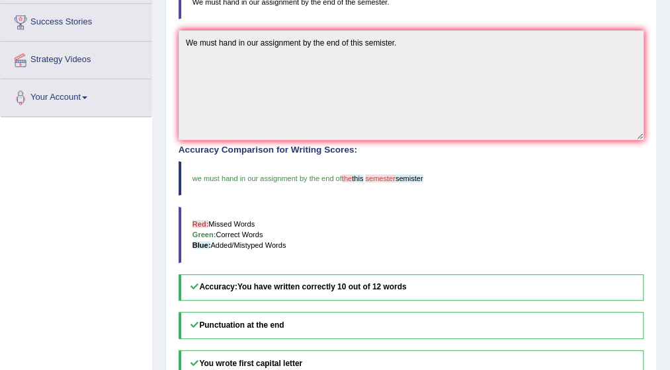
scroll to position [238, 0]
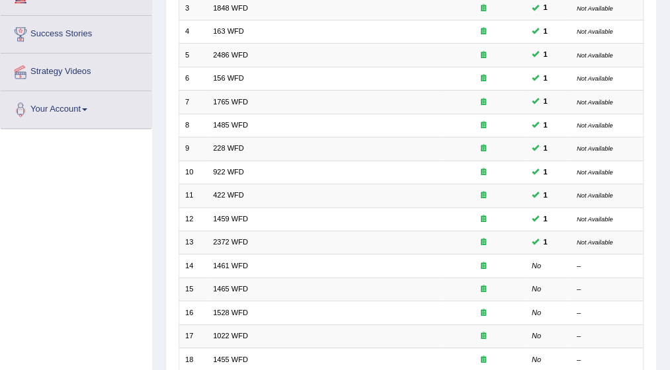
scroll to position [265, 0]
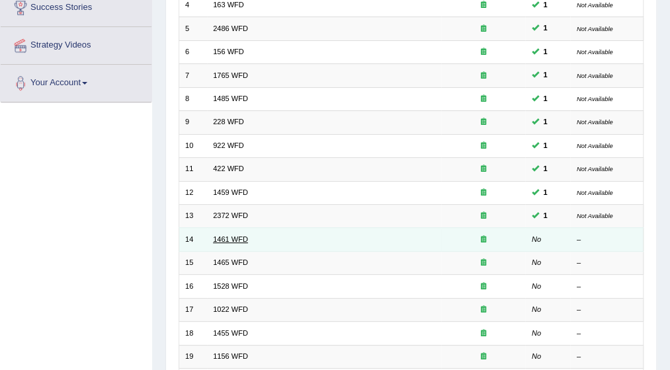
click at [226, 239] on link "1461 WFD" at bounding box center [230, 239] width 35 height 8
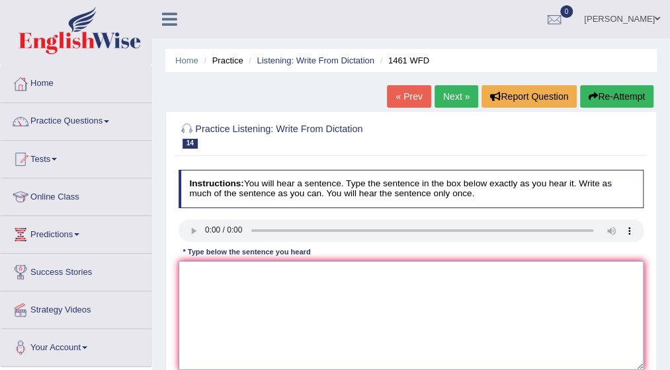
click at [198, 272] on textarea at bounding box center [412, 315] width 466 height 109
click at [283, 273] on textarea "My sister runs a bussiness" at bounding box center [412, 315] width 466 height 109
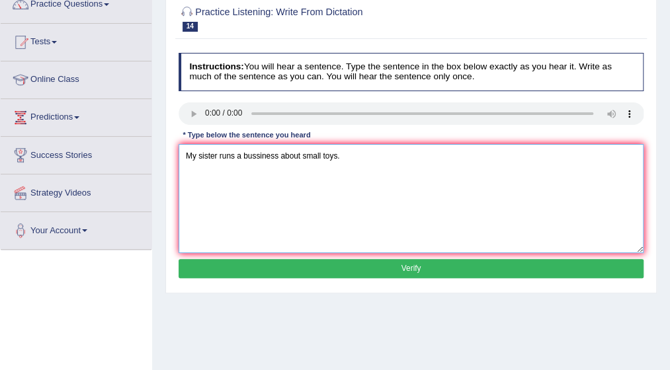
scroll to position [132, 0]
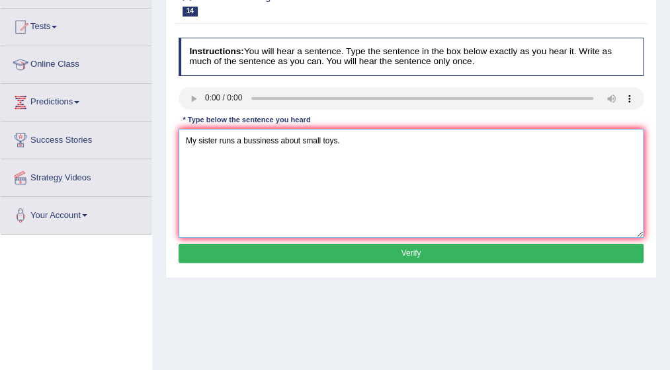
type textarea "My sister runs a bussiness about small toys."
click at [410, 248] on button "Verify" at bounding box center [412, 253] width 466 height 19
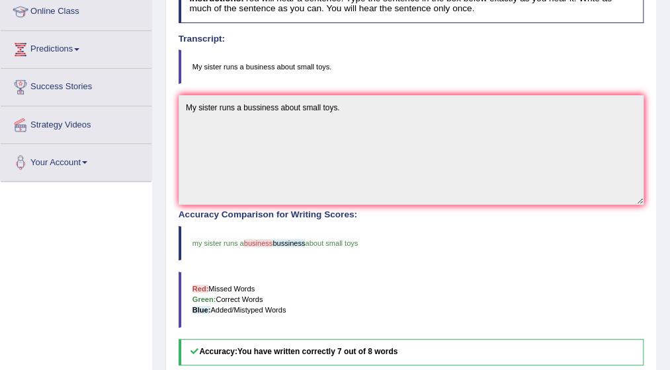
scroll to position [185, 0]
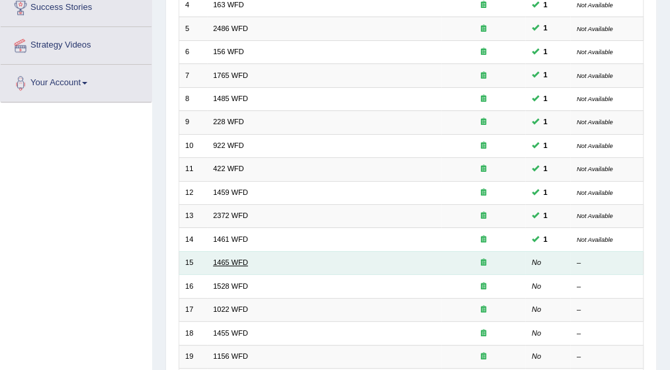
click at [233, 259] on link "1465 WFD" at bounding box center [230, 263] width 35 height 8
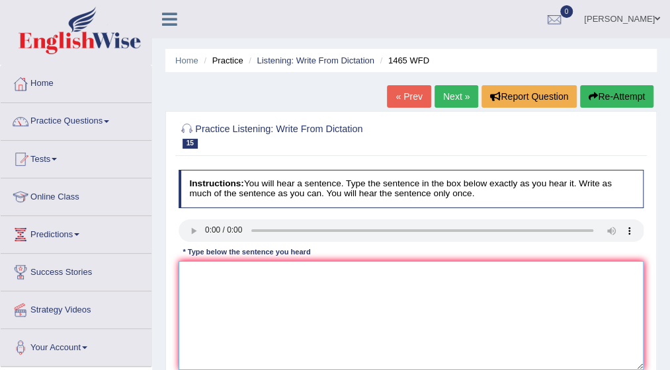
click at [206, 275] on textarea at bounding box center [412, 315] width 466 height 109
click at [212, 274] on textarea "You can complaint in format in the websitte." at bounding box center [412, 315] width 466 height 109
type textarea "You can find the complaint in format in the websitte."
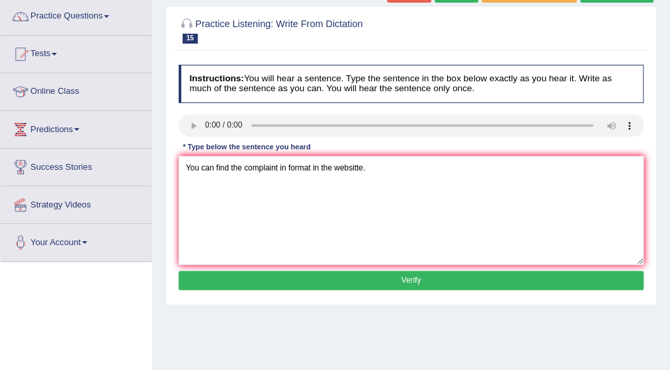
scroll to position [106, 0]
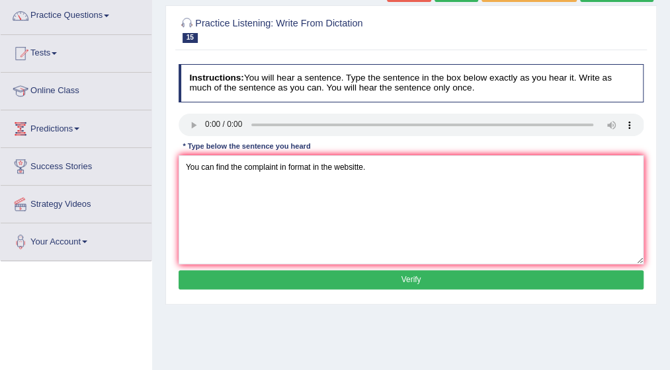
click at [423, 268] on div "Instructions: You will hear a sentence. Type the sentence in the box below exac…" at bounding box center [410, 179] width 471 height 240
click at [422, 273] on button "Verify" at bounding box center [412, 279] width 466 height 19
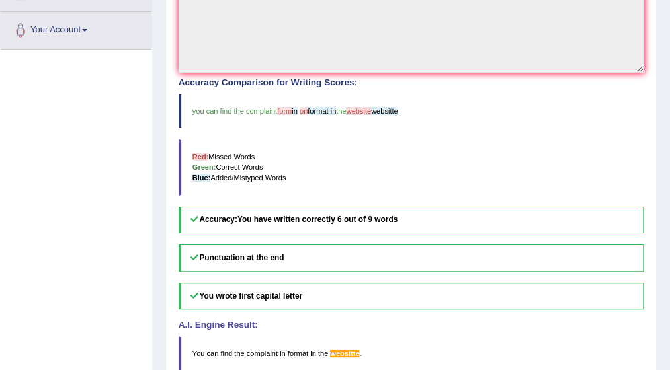
scroll to position [344, 0]
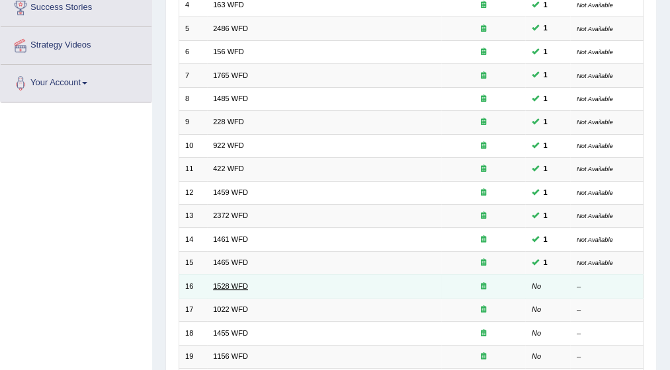
click at [229, 282] on link "1528 WFD" at bounding box center [230, 286] width 35 height 8
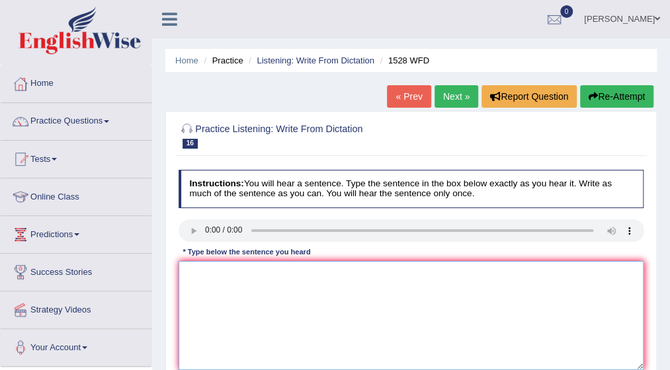
click at [210, 282] on textarea at bounding box center [412, 315] width 466 height 109
click at [204, 277] on textarea at bounding box center [412, 315] width 466 height 109
click at [81, 194] on link "Online Class" at bounding box center [76, 195] width 151 height 33
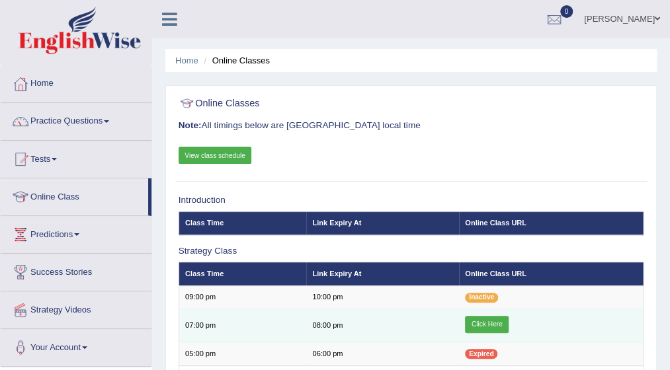
click at [478, 326] on link "Click Here" at bounding box center [487, 324] width 44 height 17
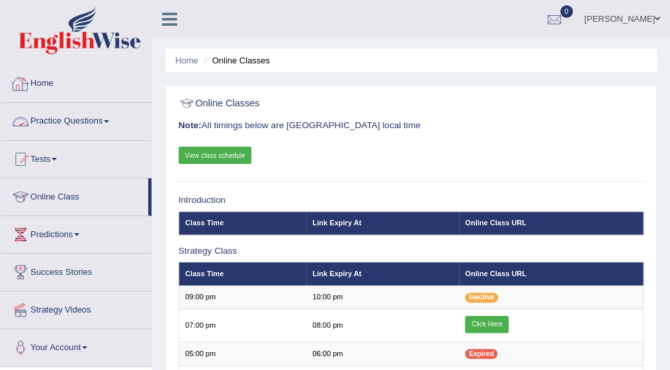
click at [109, 120] on span at bounding box center [106, 121] width 5 height 3
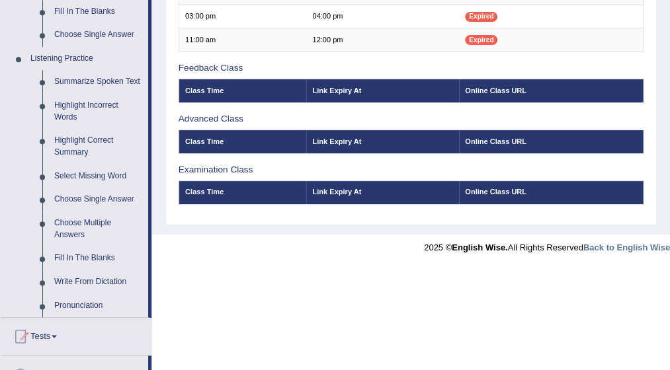
scroll to position [555, 0]
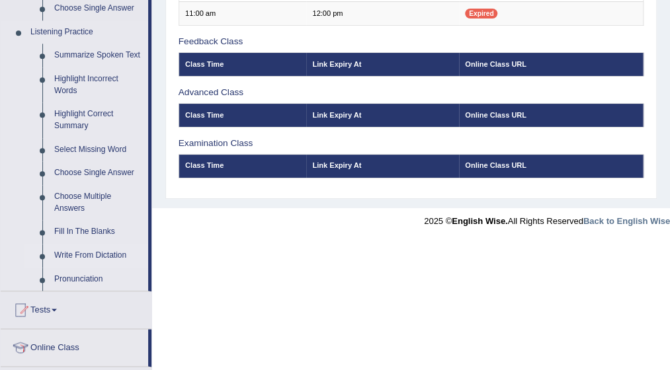
click at [92, 255] on link "Write From Dictation" at bounding box center [98, 256] width 100 height 24
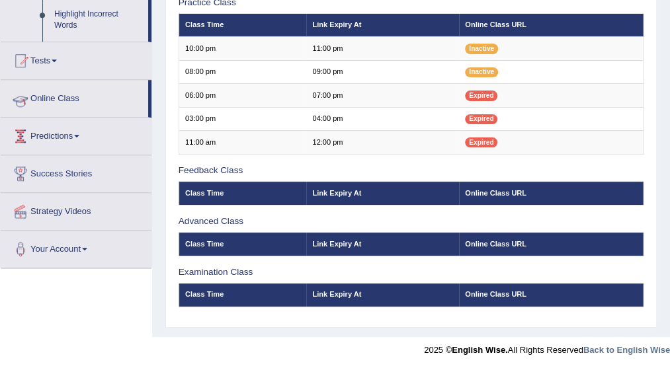
scroll to position [380, 0]
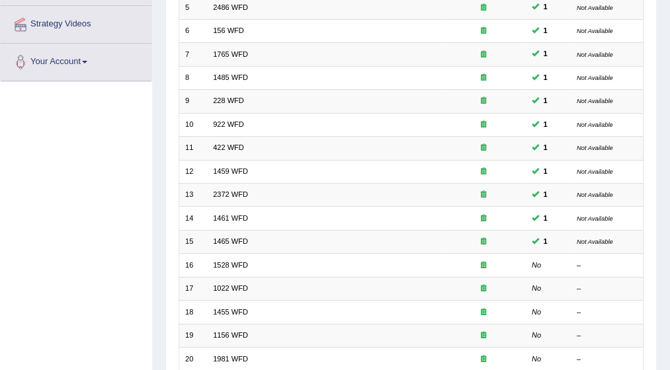
scroll to position [291, 0]
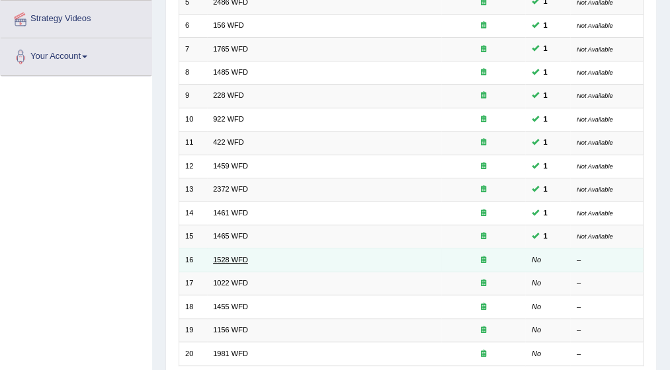
click at [221, 256] on link "1528 WFD" at bounding box center [230, 260] width 35 height 8
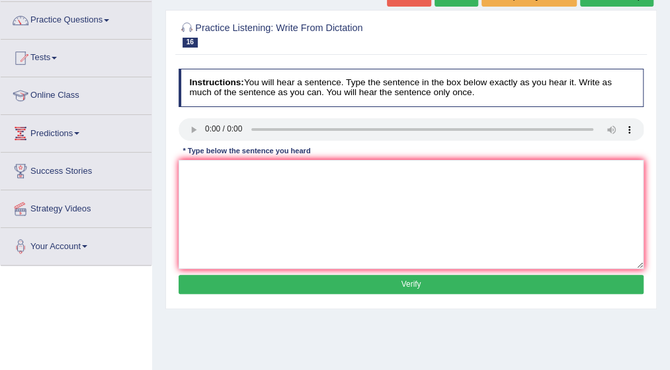
scroll to position [106, 0]
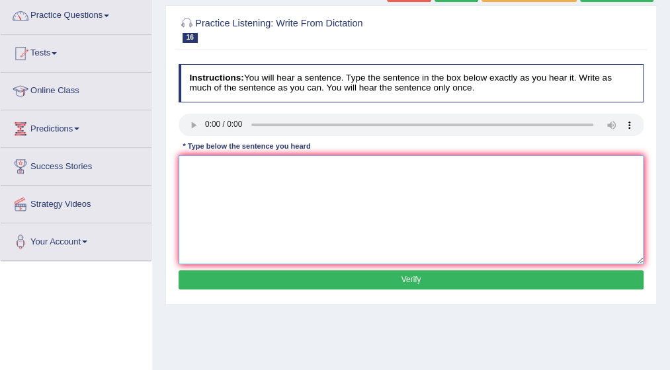
click at [191, 159] on textarea at bounding box center [412, 209] width 466 height 109
click at [191, 159] on textarea "we" at bounding box center [412, 209] width 466 height 109
type textarea "w"
click at [246, 165] on textarea "We booth look for" at bounding box center [412, 209] width 466 height 109
click at [200, 161] on textarea "We" at bounding box center [412, 209] width 466 height 109
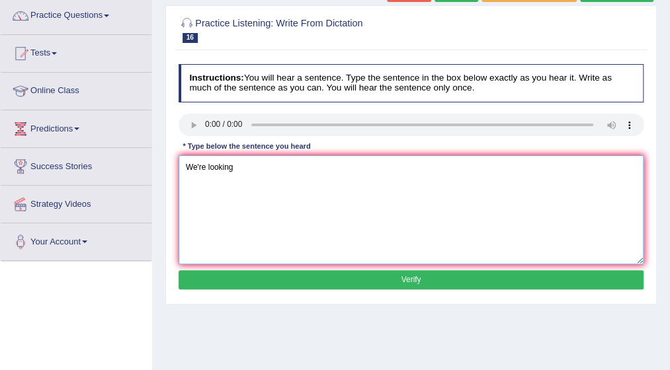
click at [243, 165] on textarea "We're looking" at bounding box center [412, 209] width 466 height 109
click at [290, 166] on textarea "We're looking and introducing" at bounding box center [412, 209] width 466 height 109
click at [335, 166] on textarea "We're looking and introducing new method" at bounding box center [412, 209] width 466 height 109
type textarea "We're looking and introducing new method that are booth practical and ingaging."
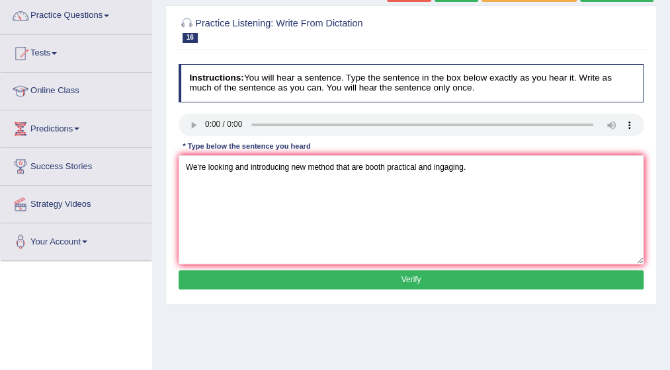
click at [410, 276] on button "Verify" at bounding box center [412, 279] width 466 height 19
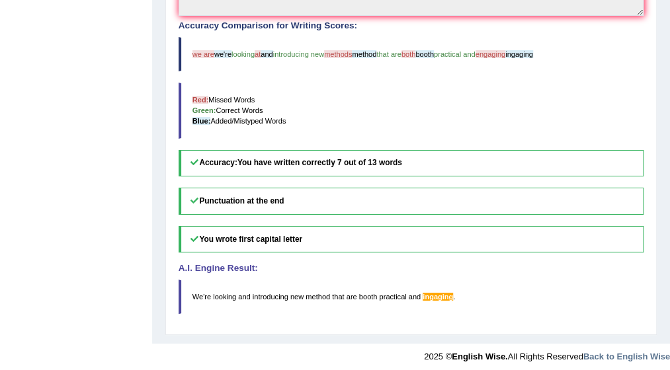
scroll to position [376, 0]
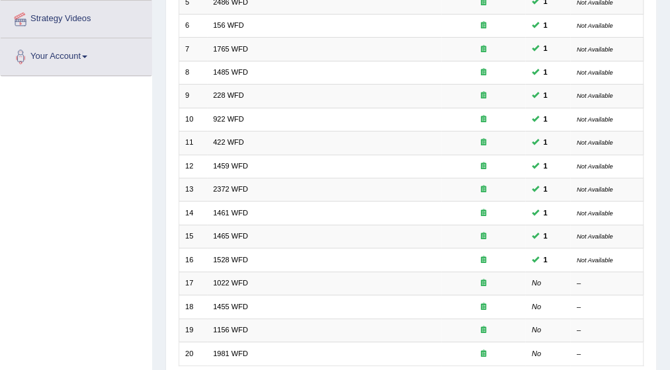
scroll to position [387, 0]
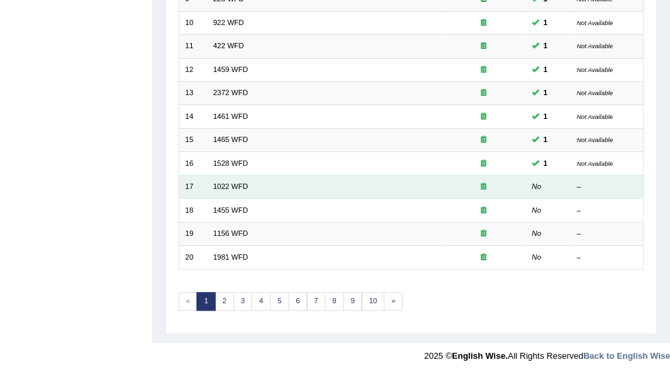
click at [237, 177] on td "1022 WFD" at bounding box center [324, 186] width 234 height 23
click at [225, 184] on link "1022 WFD" at bounding box center [230, 187] width 35 height 8
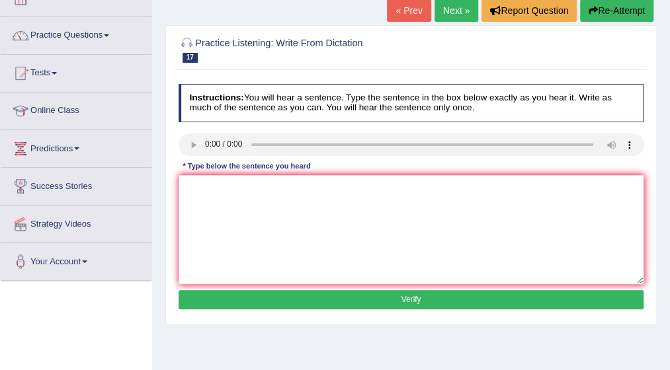
scroll to position [106, 0]
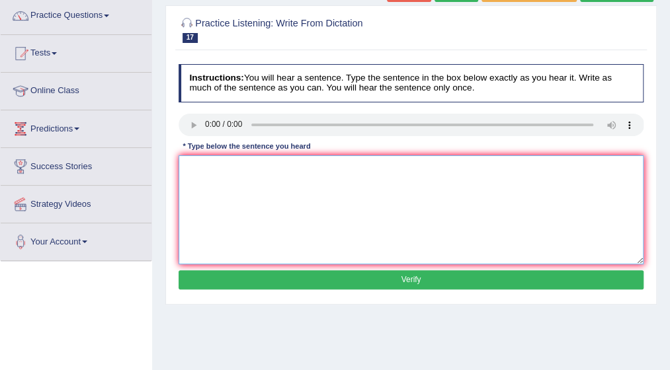
click at [202, 162] on textarea at bounding box center [412, 209] width 466 height 109
click at [181, 167] on textarea at bounding box center [412, 209] width 466 height 109
click at [229, 213] on textarea "Mathimatics" at bounding box center [412, 209] width 466 height 109
click at [238, 173] on textarea "Mathimatics" at bounding box center [412, 209] width 466 height 109
click at [300, 168] on textarea "Mathimatics provide foundation" at bounding box center [412, 209] width 466 height 109
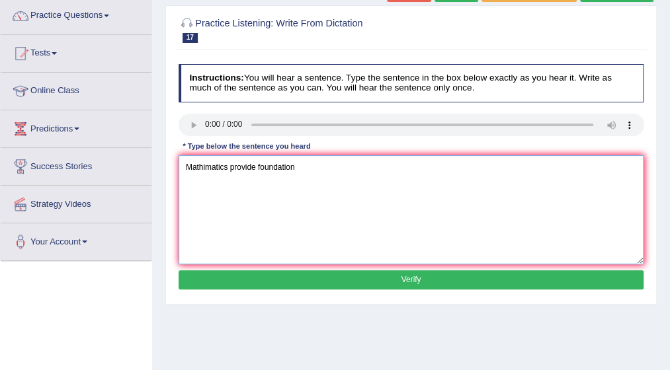
click at [257, 168] on textarea "Mathimatics provide foundation" at bounding box center [412, 209] width 466 height 109
click at [300, 169] on textarea "Mathimatics provide a foundation" at bounding box center [412, 209] width 466 height 109
click at [304, 169] on textarea "Mathimatics provide a foundation" at bounding box center [412, 209] width 466 height 109
type textarea "Mathimatics provide a foundation for understanding and analyzing data."
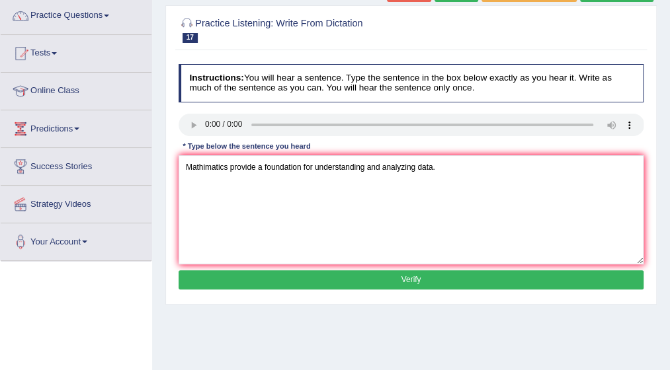
click at [413, 272] on button "Verify" at bounding box center [412, 279] width 466 height 19
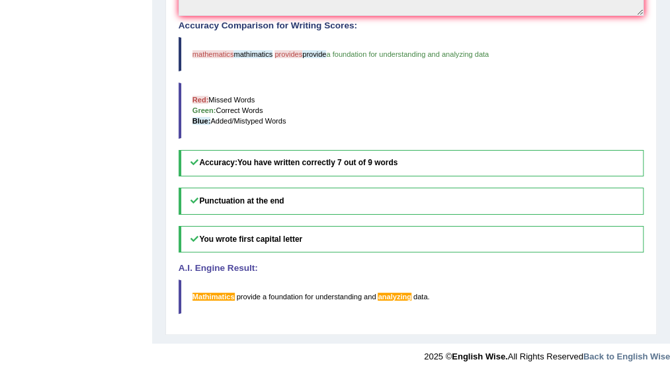
scroll to position [376, 0]
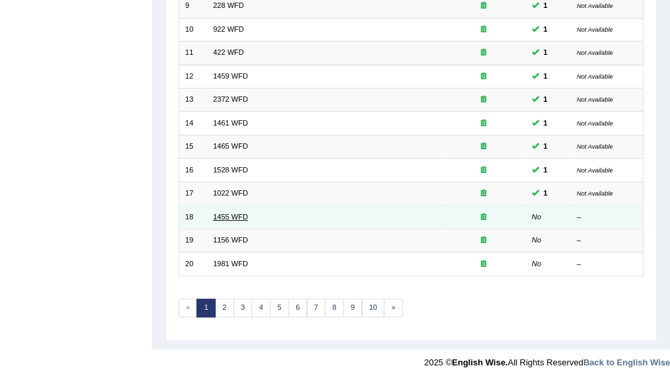
click at [226, 216] on link "1455 WFD" at bounding box center [230, 217] width 35 height 8
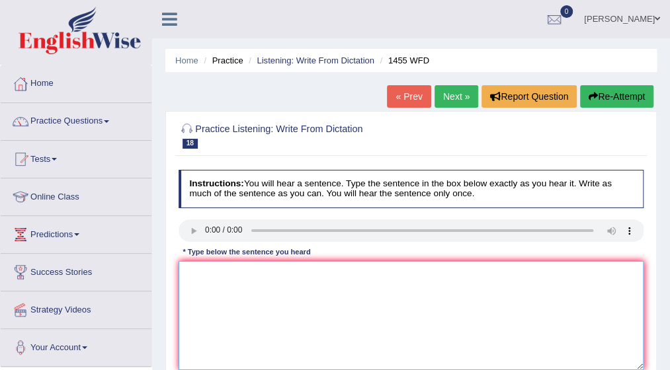
click at [201, 273] on textarea at bounding box center [412, 315] width 466 height 109
click at [189, 270] on textarea at bounding box center [412, 315] width 466 height 109
click at [243, 272] on textarea "You must woore" at bounding box center [412, 315] width 466 height 109
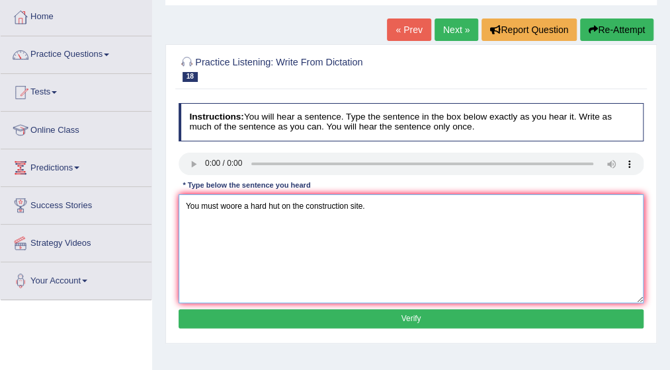
scroll to position [79, 0]
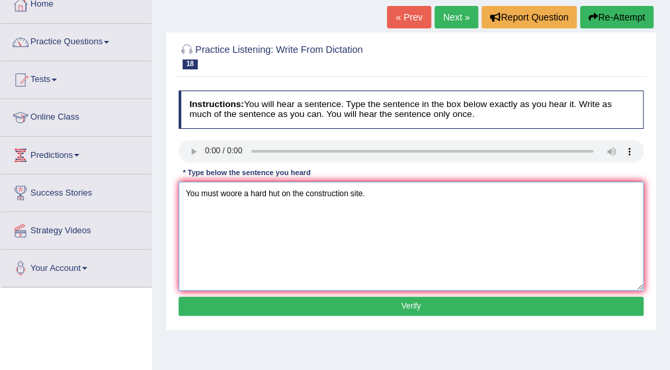
click at [234, 191] on textarea "You must woore a hard hut on the construction site." at bounding box center [412, 236] width 466 height 109
type textarea "You must wore a hard hut on the construction site."
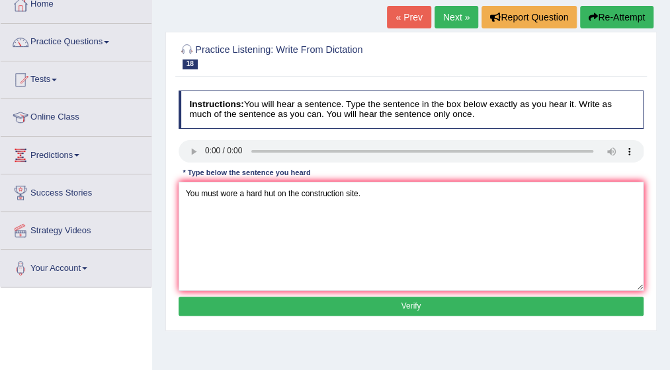
click at [402, 298] on button "Verify" at bounding box center [412, 306] width 466 height 19
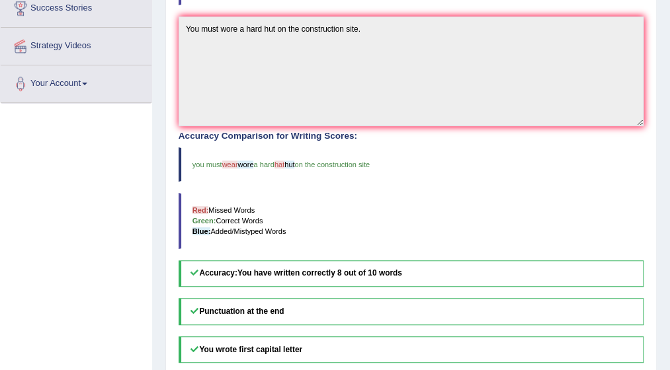
scroll to position [265, 0]
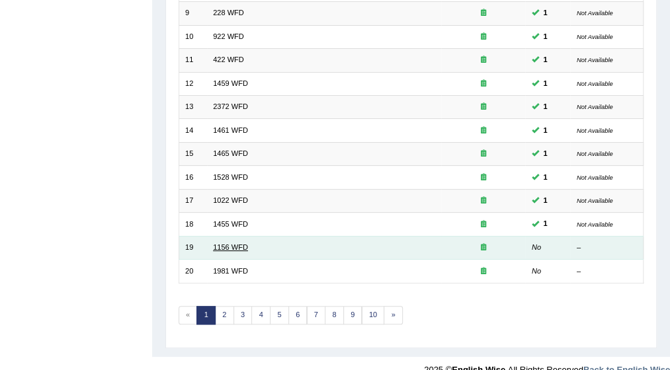
click at [230, 243] on link "1156 WFD" at bounding box center [230, 247] width 35 height 8
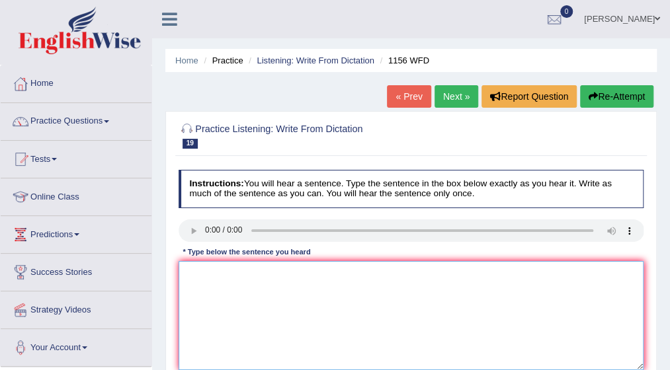
click at [192, 274] on textarea at bounding box center [412, 315] width 466 height 109
click at [186, 276] on textarea at bounding box center [412, 315] width 466 height 109
click at [252, 274] on textarea "Chemical reaction" at bounding box center [412, 315] width 466 height 109
click at [262, 277] on textarea "Chemical reaction are" at bounding box center [412, 315] width 466 height 109
click at [262, 274] on textarea "Chemical reaction are" at bounding box center [412, 315] width 466 height 109
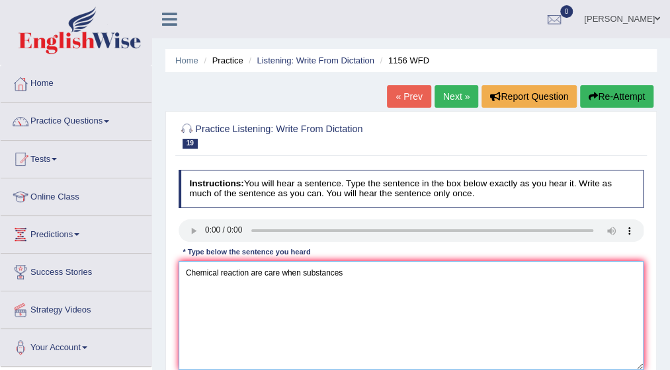
click at [341, 272] on textarea "Chemical reaction are care when substances" at bounding box center [412, 315] width 466 height 109
type textarea "Chemical reaction are care when substances combined or change."
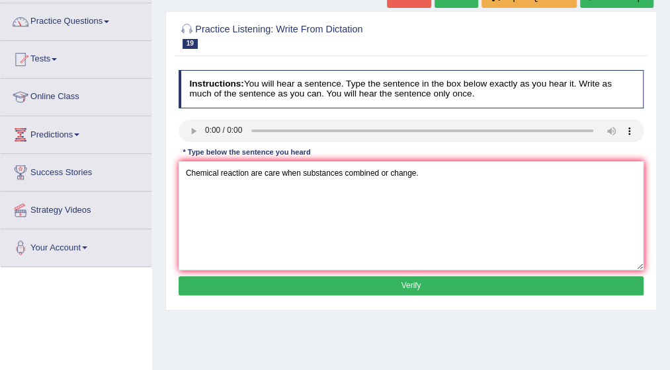
scroll to position [106, 0]
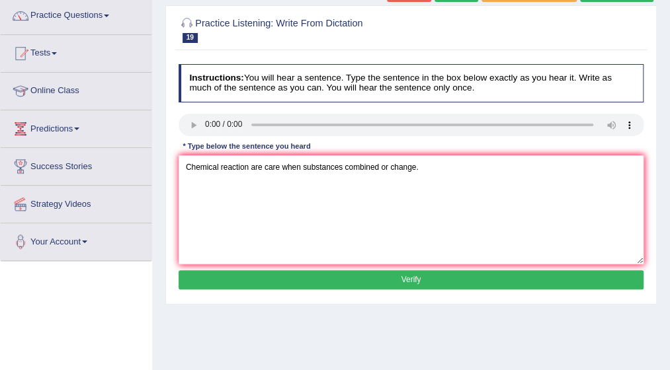
click at [395, 276] on button "Verify" at bounding box center [412, 279] width 466 height 19
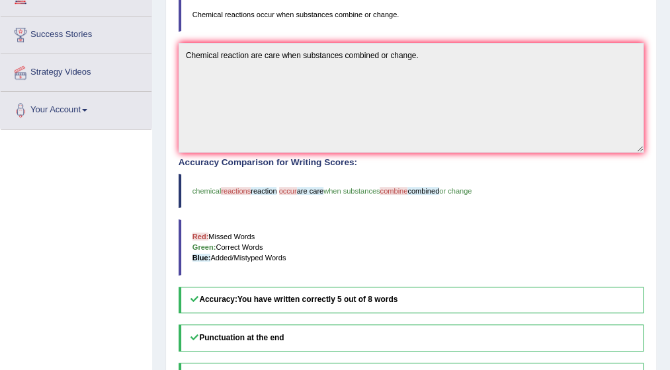
scroll to position [265, 0]
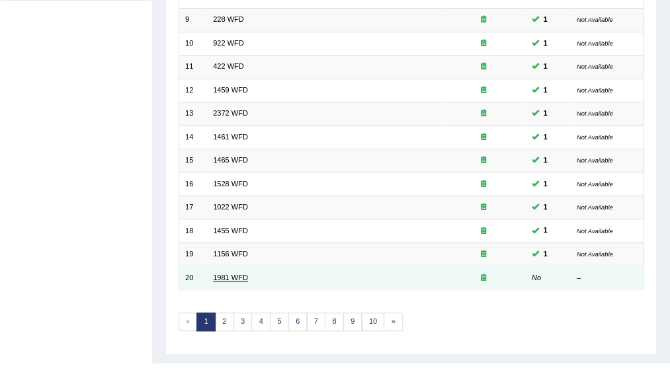
click at [227, 274] on link "1981 WFD" at bounding box center [230, 278] width 35 height 8
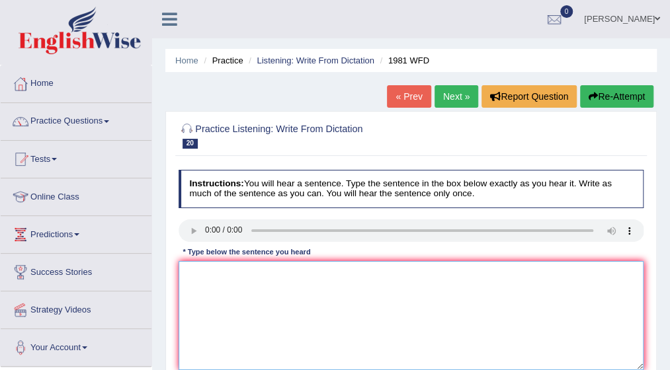
click at [203, 266] on textarea at bounding box center [412, 315] width 466 height 109
click at [196, 272] on textarea at bounding box center [412, 315] width 466 height 109
click at [202, 273] on textarea "All o" at bounding box center [412, 315] width 466 height 109
click at [257, 272] on textarea "All of your argument" at bounding box center [412, 315] width 466 height 109
click at [337, 272] on textarea "All of your argument must be suported with" at bounding box center [412, 315] width 466 height 109
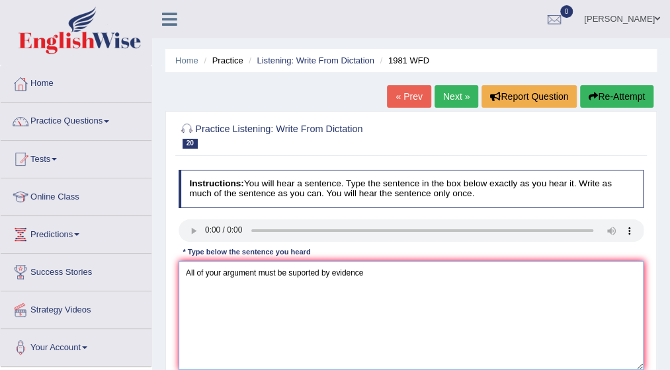
click at [362, 272] on textarea "All of your argument must be suported by evidence" at bounding box center [412, 315] width 466 height 109
click at [406, 274] on textarea "All of your argument must be suported by evidence and relivant" at bounding box center [412, 315] width 466 height 109
click at [297, 272] on textarea "All of your argument must be suported by evidence and relivant theories." at bounding box center [412, 315] width 466 height 109
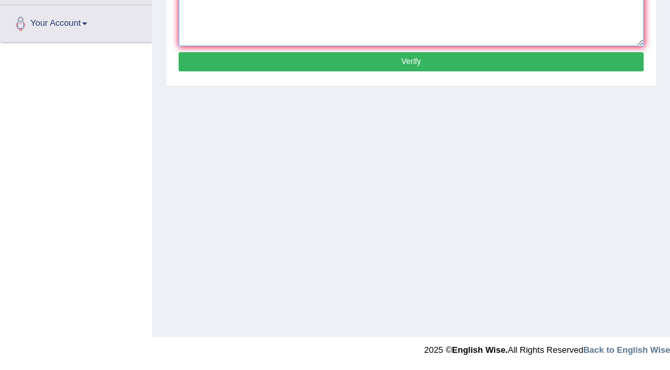
type textarea "All of your argument must be supported by evidence and relivant theories."
click at [427, 60] on button "Verify" at bounding box center [412, 61] width 466 height 19
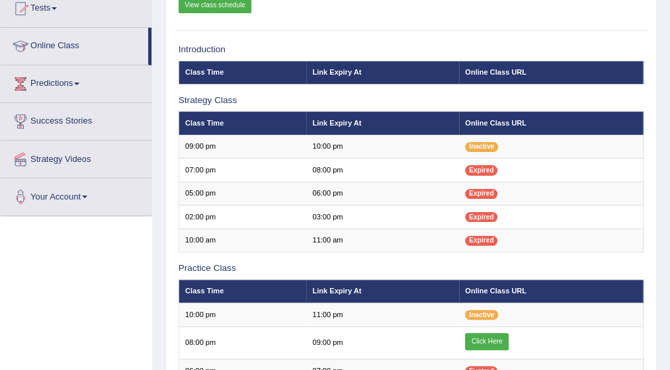
click at [667, 9] on div "Home Online Classes Online Classes Note: All timings below are [GEOGRAPHIC_DATA…" at bounding box center [411, 231] width 518 height 764
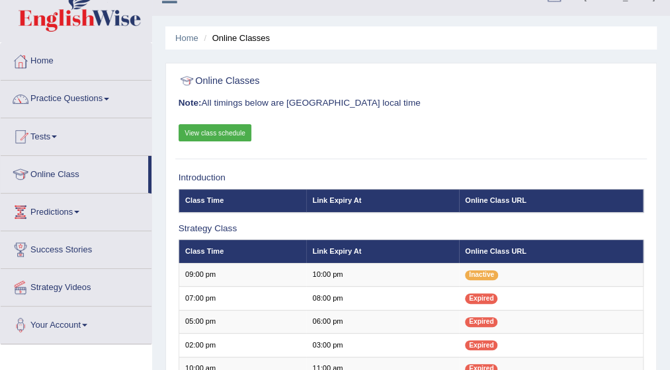
scroll to position [19, 0]
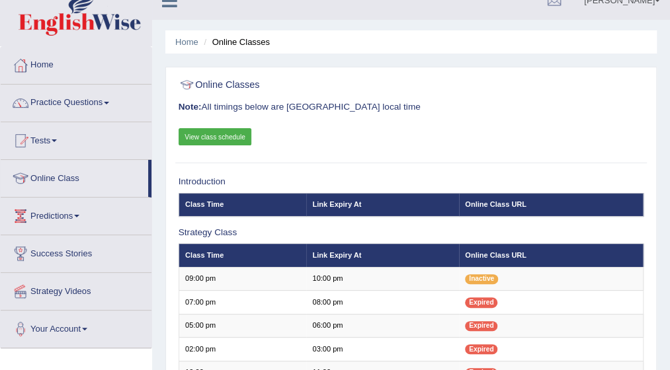
click at [114, 102] on link "Practice Questions" at bounding box center [76, 101] width 151 height 33
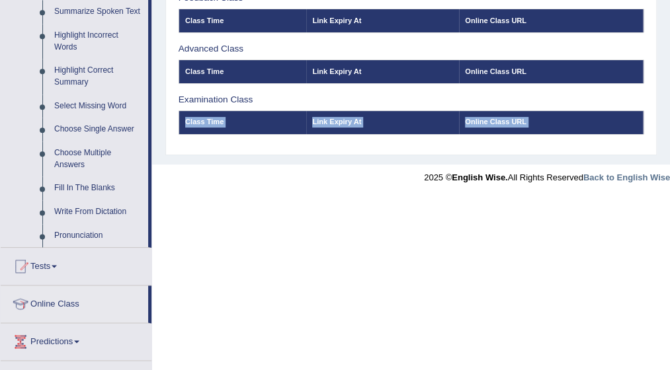
scroll to position [600, 0]
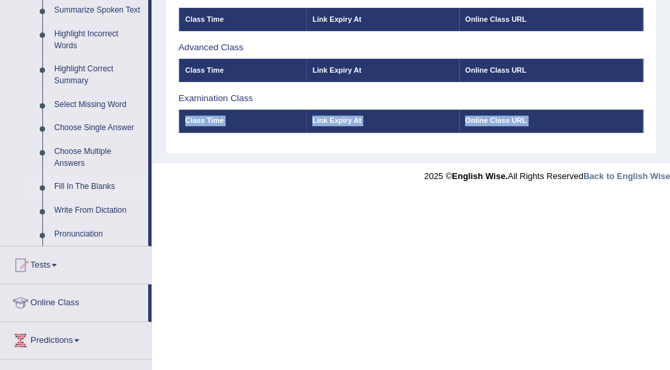
click at [83, 181] on link "Fill In The Blanks" at bounding box center [98, 187] width 100 height 24
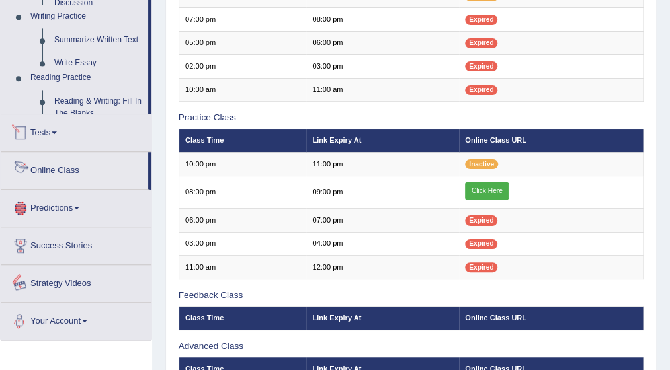
scroll to position [423, 0]
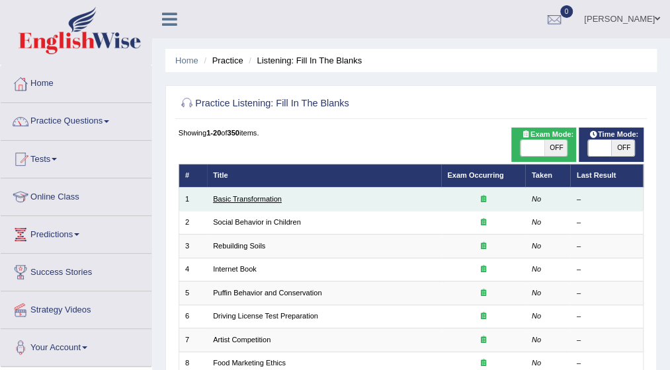
click at [251, 200] on link "Basic Transformation" at bounding box center [247, 199] width 69 height 8
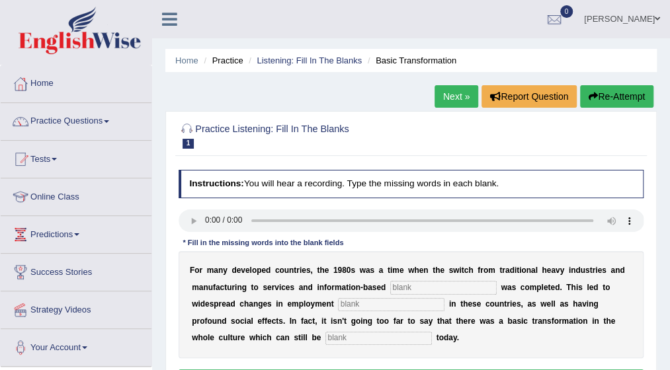
click at [443, 287] on input "text" at bounding box center [443, 287] width 106 height 13
click at [397, 289] on input "text" at bounding box center [443, 287] width 106 height 13
type input "interfrice"
click at [338, 307] on input "text" at bounding box center [391, 304] width 106 height 13
click at [325, 338] on input "text" at bounding box center [378, 338] width 106 height 13
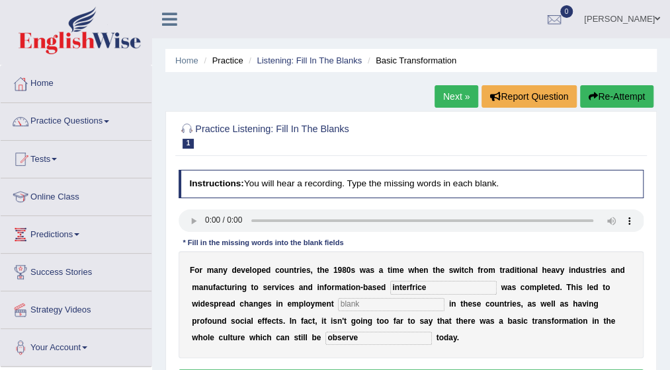
type input "observe"
click at [338, 300] on input "text" at bounding box center [391, 304] width 106 height 13
type input "patern"
click at [398, 288] on input "interfrice" at bounding box center [443, 287] width 106 height 13
click at [398, 286] on input "interfrice" at bounding box center [443, 287] width 106 height 13
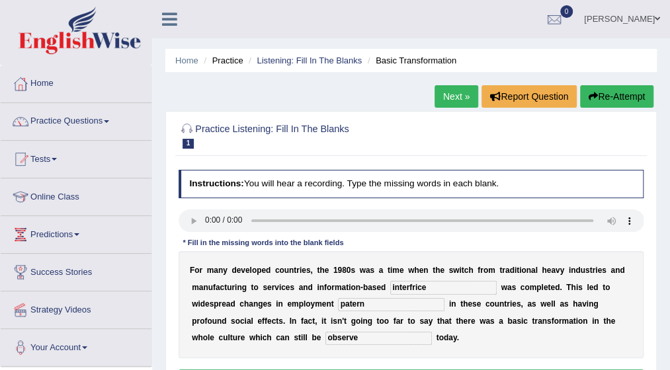
click at [399, 287] on input "interfrice" at bounding box center [443, 287] width 106 height 13
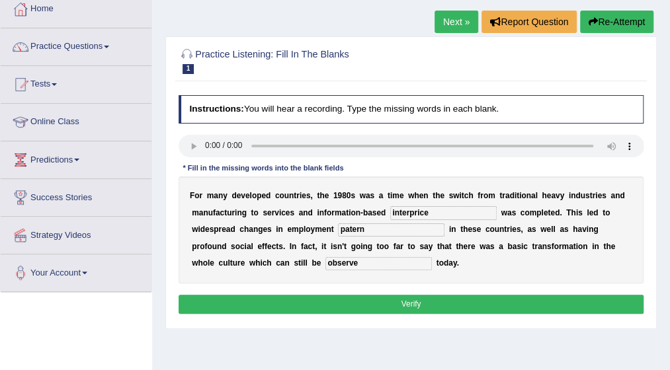
scroll to position [79, 0]
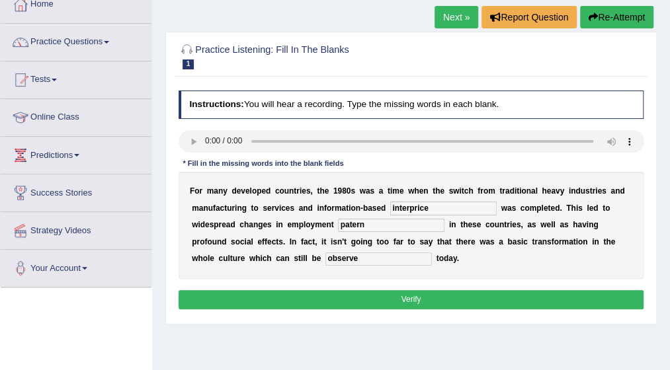
type input "interprice"
click at [405, 297] on button "Verify" at bounding box center [412, 299] width 466 height 19
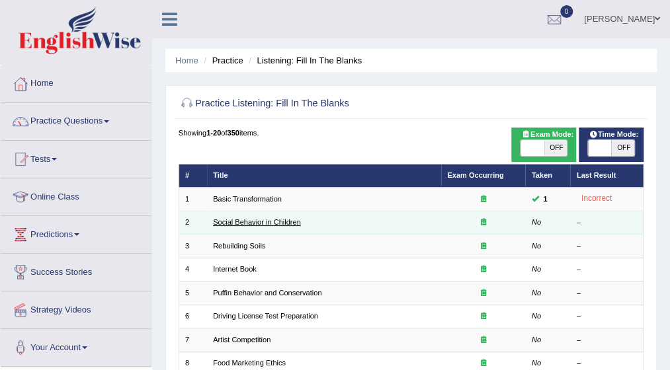
click at [261, 220] on link "Social Behavior in Children" at bounding box center [257, 222] width 88 height 8
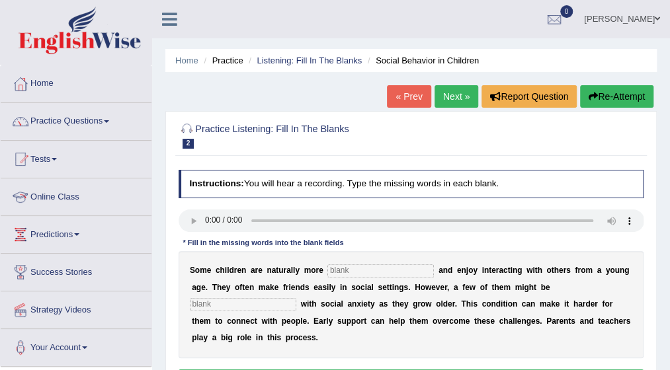
click at [71, 198] on link "Online Class" at bounding box center [76, 195] width 151 height 33
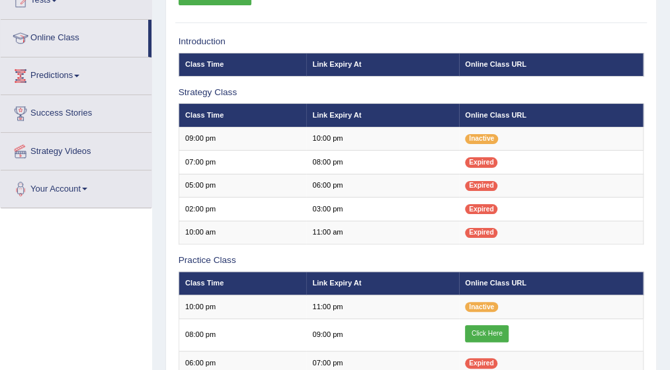
scroll to position [185, 0]
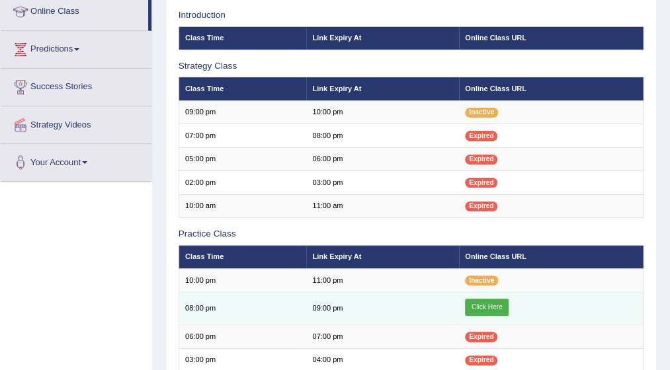
click at [488, 302] on link "Click Here" at bounding box center [487, 307] width 44 height 17
